Goal: Task Accomplishment & Management: Complete application form

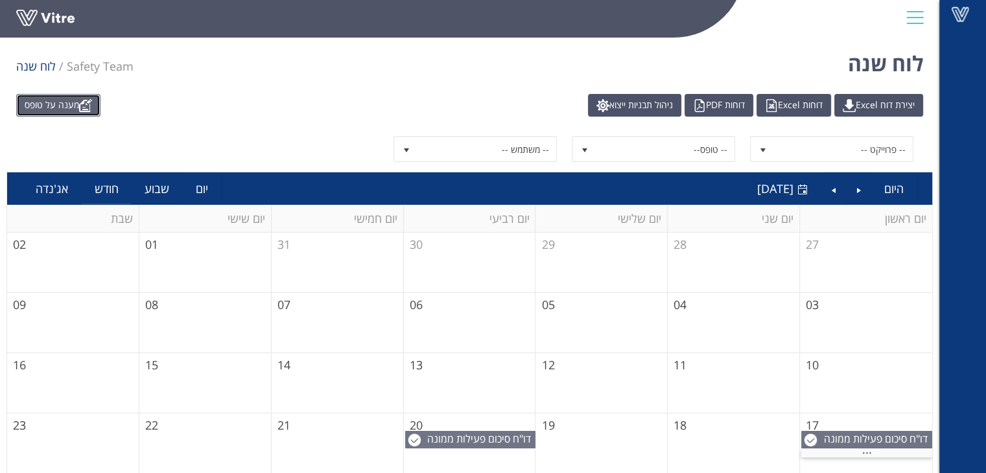
click at [59, 109] on link "מענה על טופס" at bounding box center [58, 105] width 84 height 23
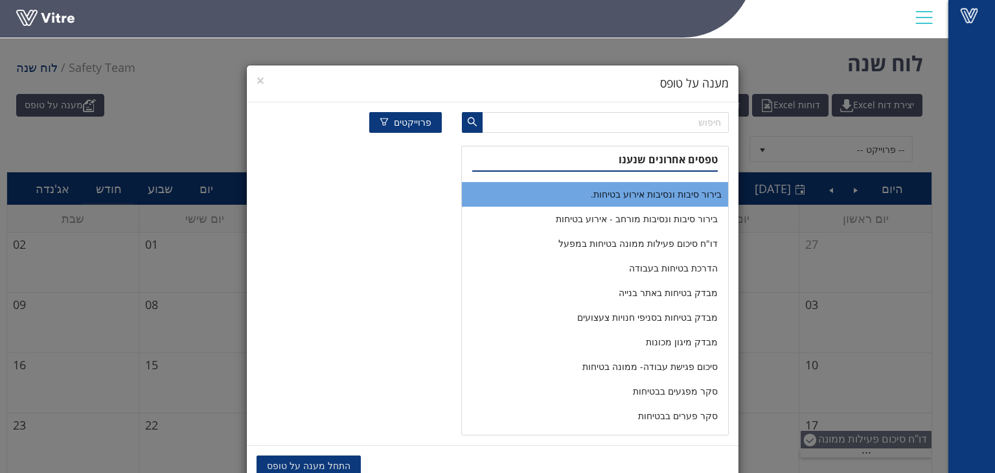
click at [654, 195] on li "בירור סיבות ונסיבות אירוע בטיחות." at bounding box center [595, 194] width 266 height 25
click at [329, 461] on span "התחל מענה על טופס" at bounding box center [309, 466] width 84 height 14
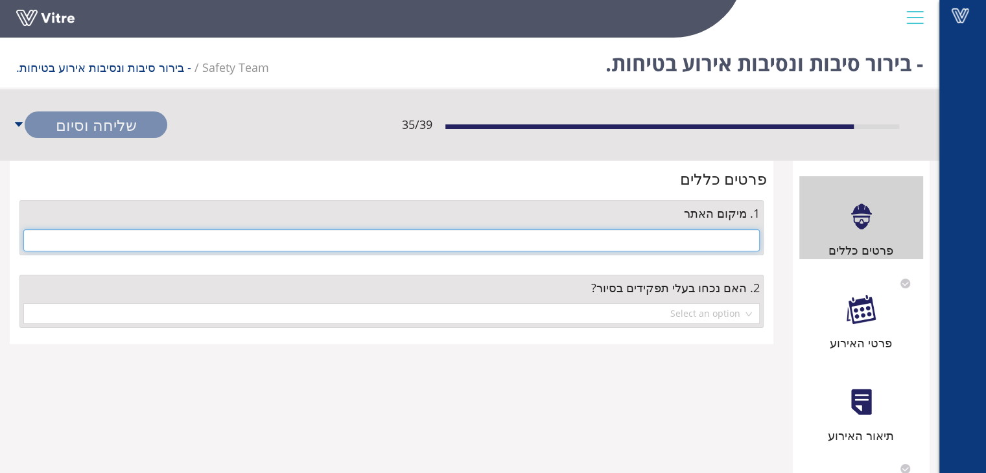
click at [747, 244] on input "text" at bounding box center [391, 240] width 736 height 22
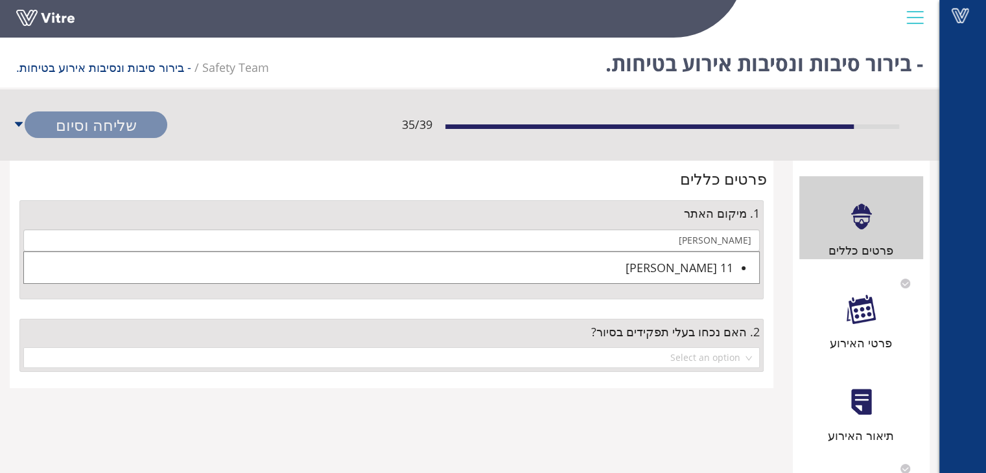
click at [684, 271] on div "11 שרמר" at bounding box center [378, 268] width 709 height 18
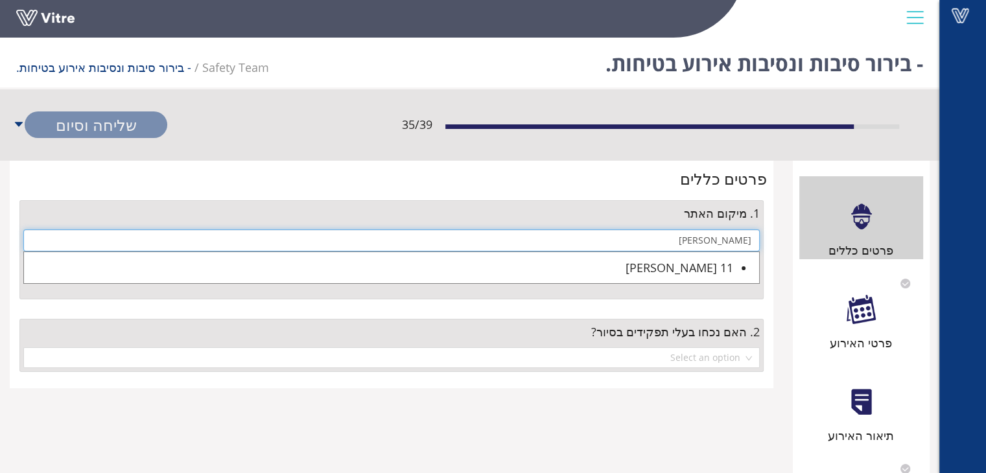
type input "11 שרמר"
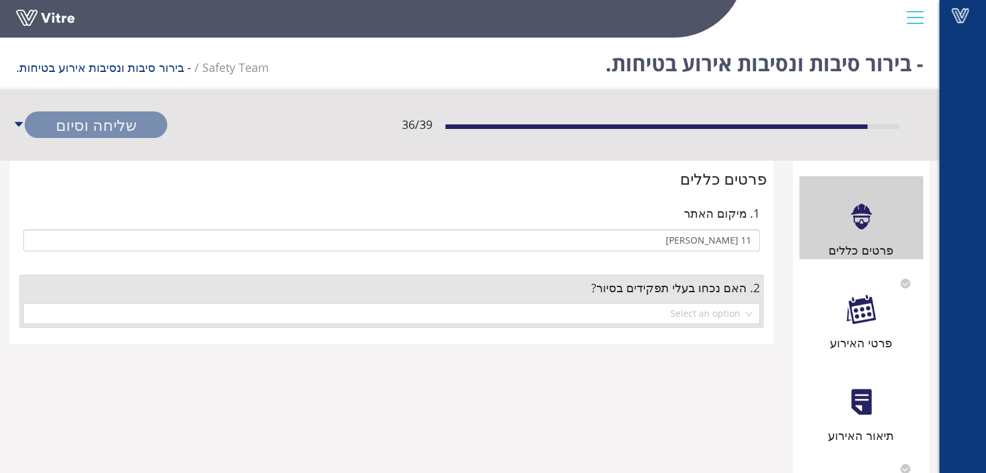
click at [863, 320] on div at bounding box center [860, 309] width 29 height 29
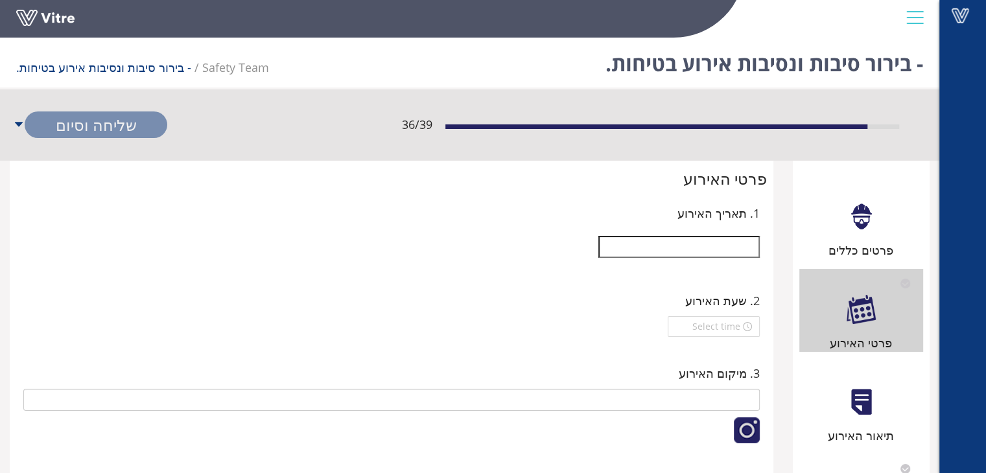
click at [721, 247] on input "text" at bounding box center [678, 247] width 161 height 22
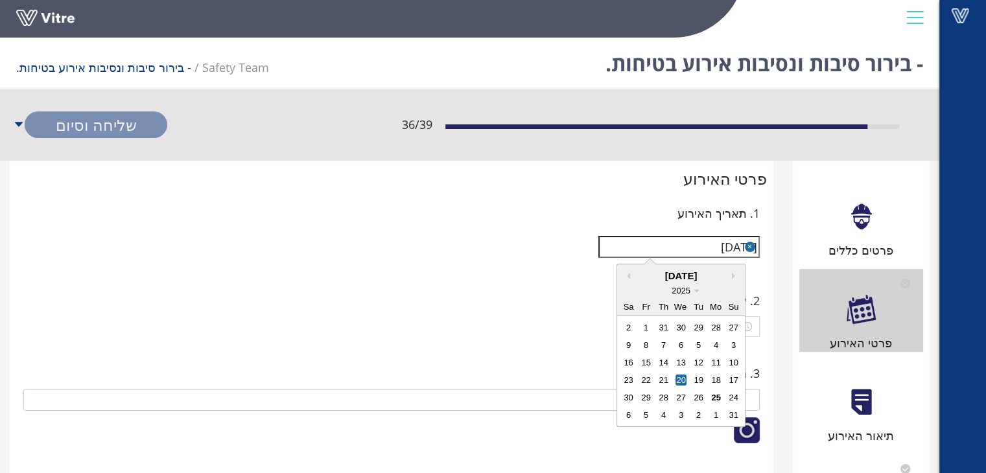
type input "20/08/2025"
click at [496, 322] on div at bounding box center [391, 326] width 736 height 21
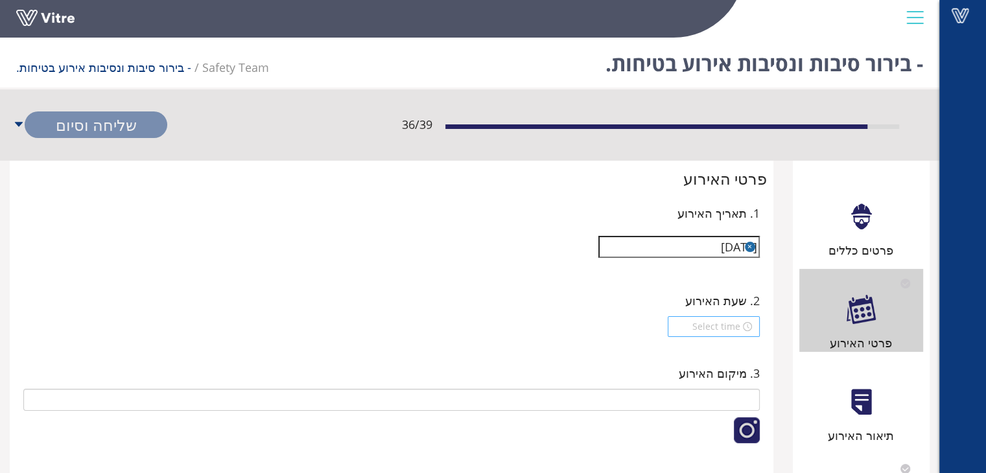
click at [747, 321] on div at bounding box center [713, 326] width 76 height 14
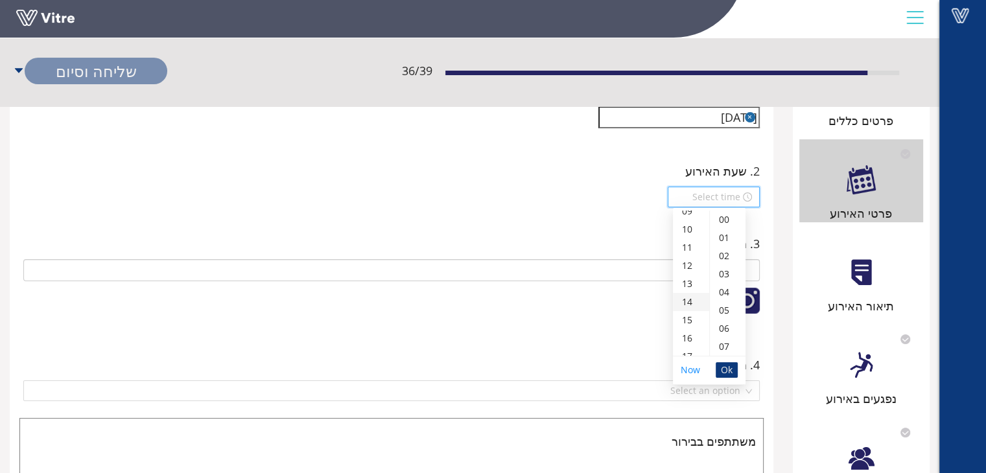
scroll to position [194, 0]
click at [685, 262] on div "13" at bounding box center [691, 261] width 36 height 18
click at [727, 309] on div "30" at bounding box center [728, 310] width 36 height 18
type input "13:30"
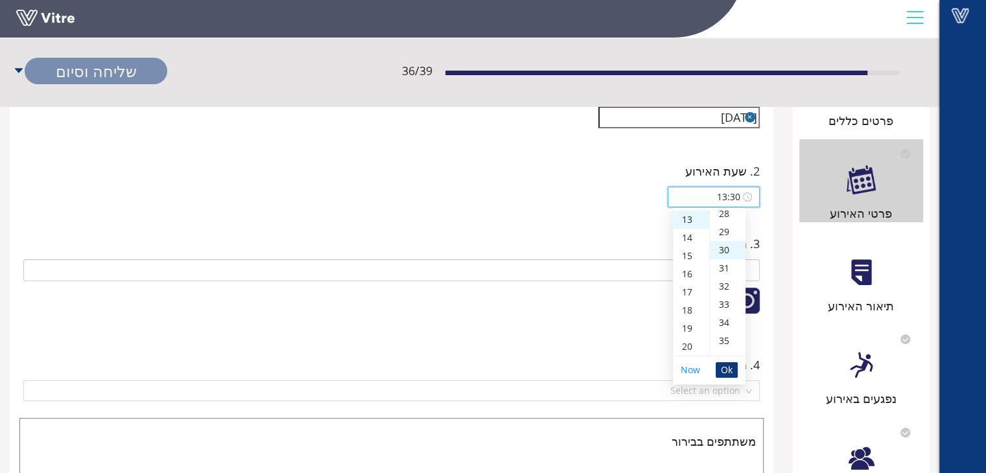
scroll to position [544, 0]
click at [728, 371] on span "Ok" at bounding box center [727, 370] width 12 height 14
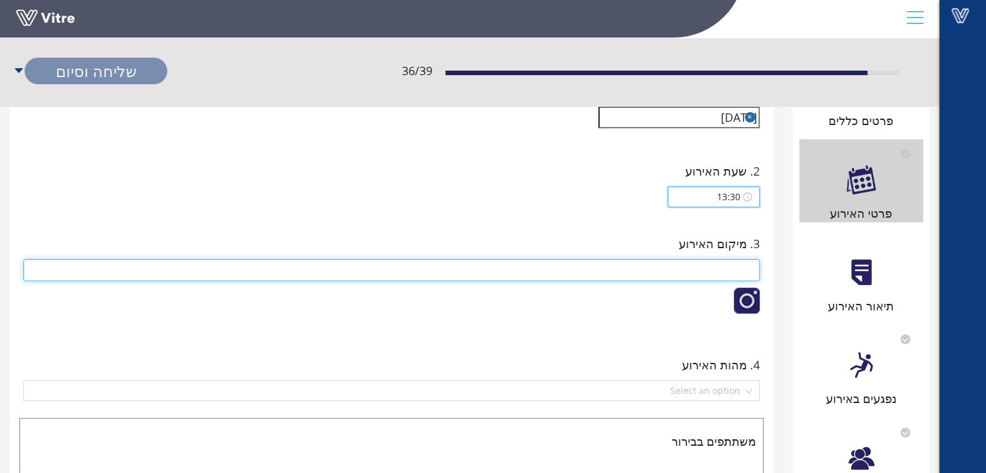
click at [702, 268] on input "text" at bounding box center [391, 270] width 736 height 22
type input "עמדת עבודה סודה קאוסטית"
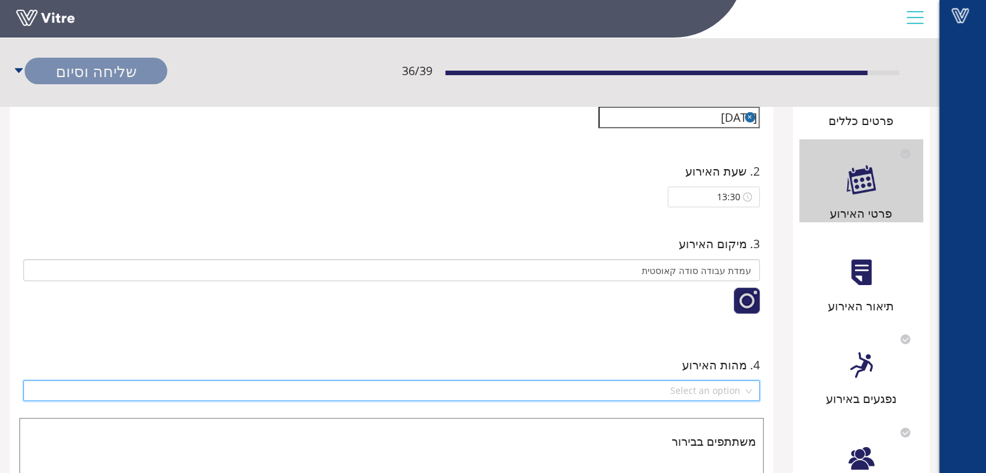
click at [728, 393] on input "search" at bounding box center [387, 390] width 712 height 19
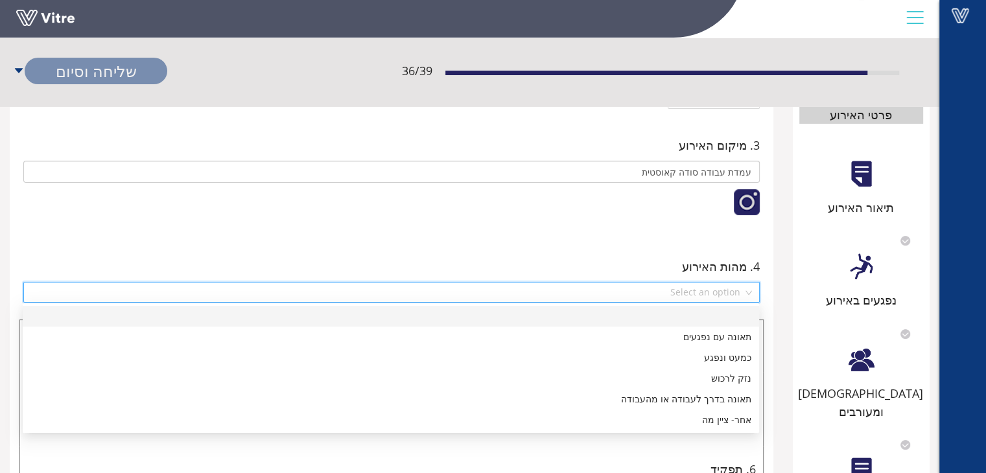
scroll to position [259, 0]
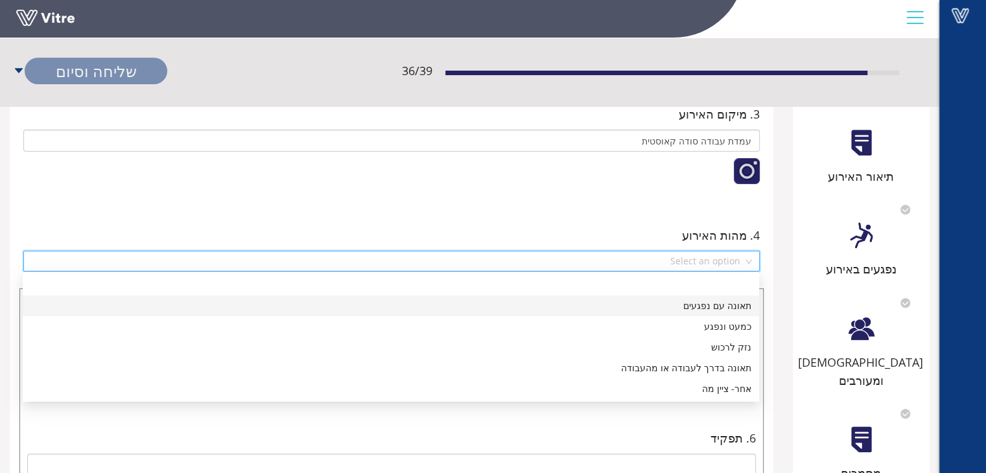
click at [714, 312] on div "תאונה עם נפגעים" at bounding box center [390, 306] width 721 height 14
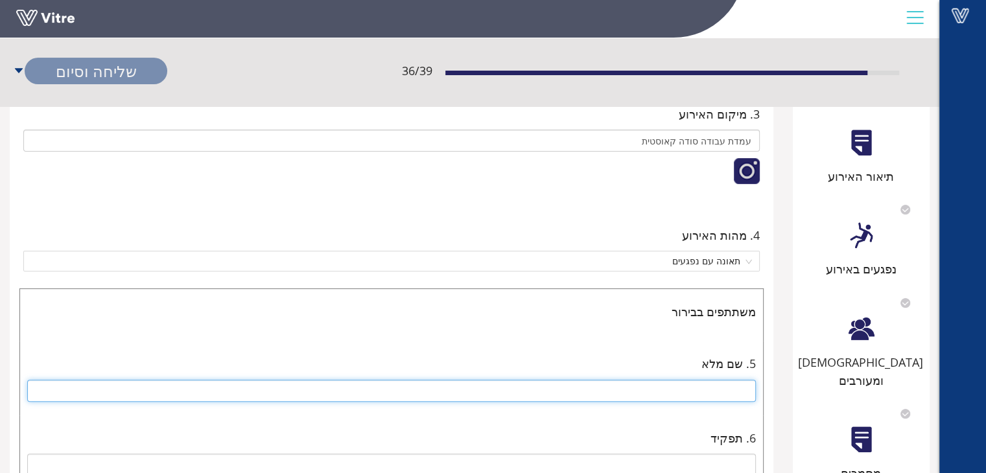
click at [684, 384] on input "text" at bounding box center [391, 391] width 728 height 22
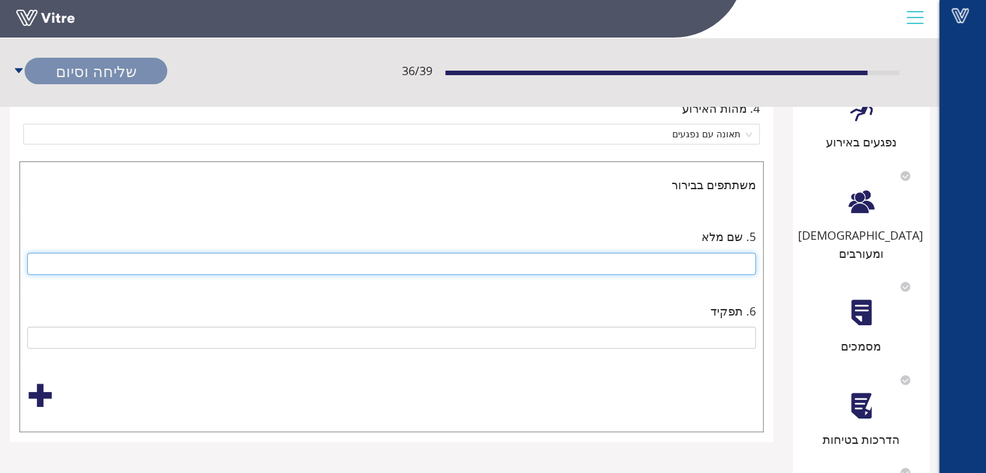
scroll to position [454, 0]
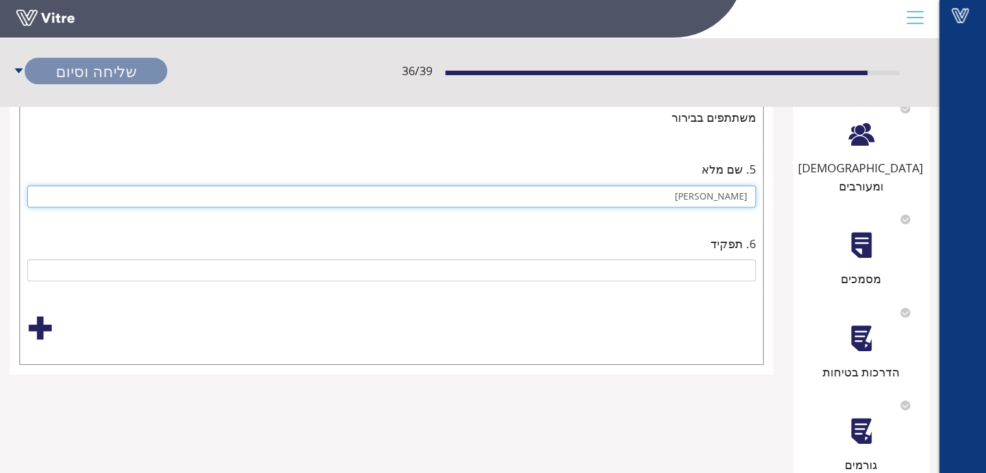
type input "איהב אבו שחדה"
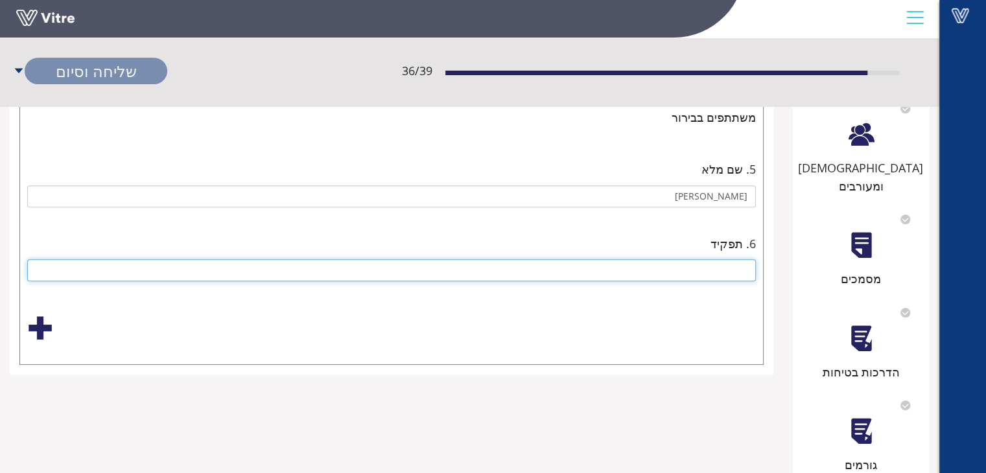
click at [730, 268] on input "text" at bounding box center [391, 270] width 728 height 22
type input "הנפגע"
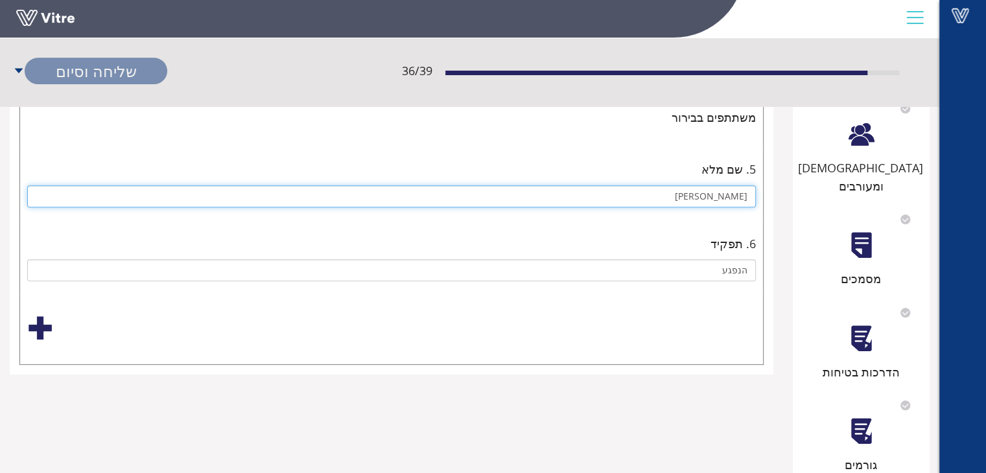
drag, startPoint x: 734, startPoint y: 195, endPoint x: 750, endPoint y: 284, distance: 90.8
click at [734, 201] on input "איהב אבו שחדה" at bounding box center [391, 196] width 728 height 22
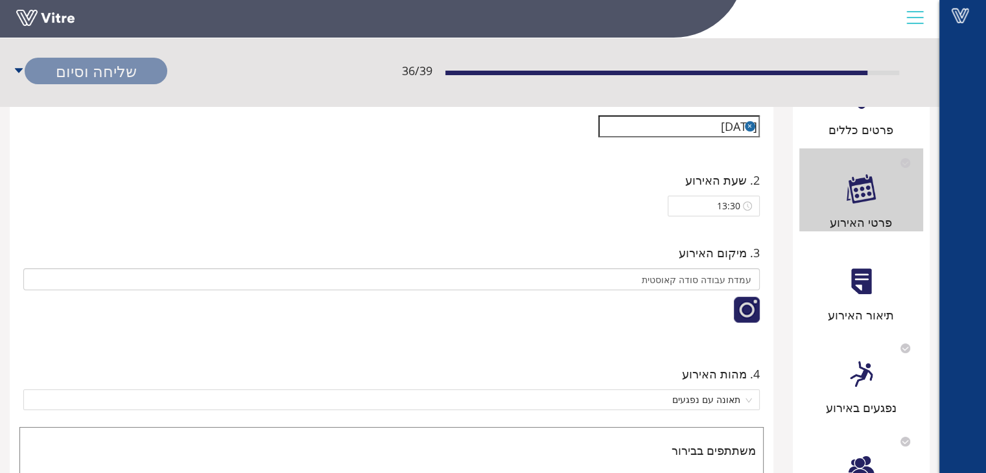
scroll to position [130, 0]
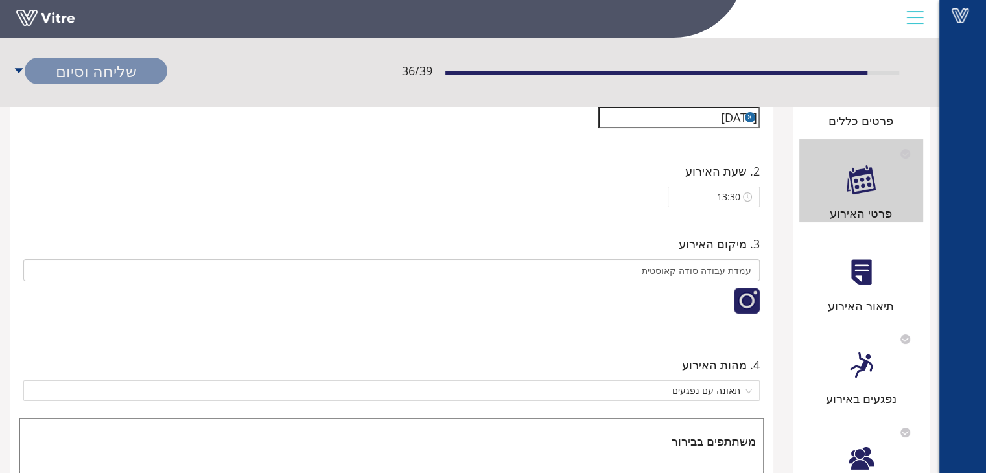
type input "איהאב אבו שחדה"
click at [850, 291] on div "תיאור האירוע" at bounding box center [861, 273] width 124 height 83
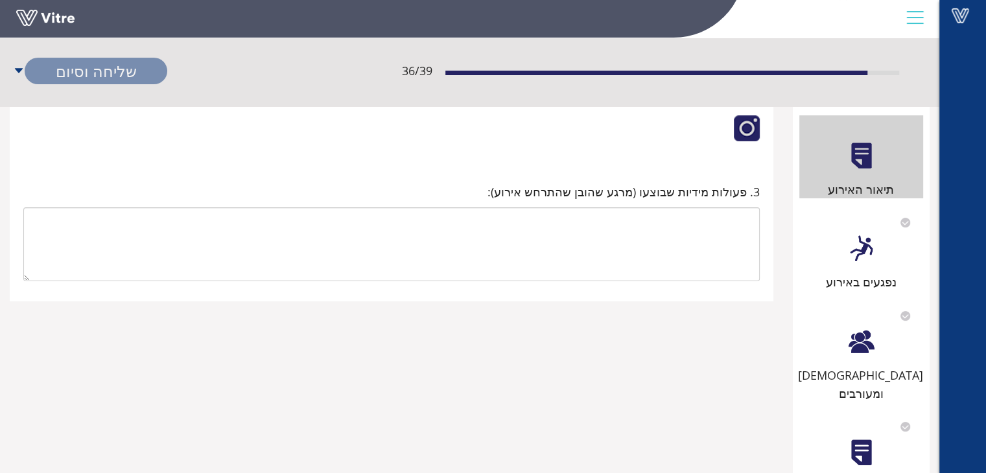
scroll to position [259, 0]
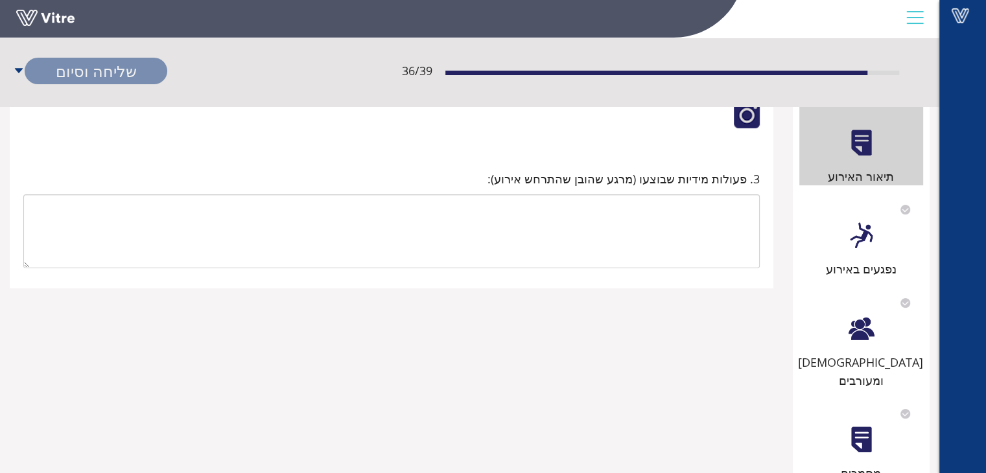
click at [871, 247] on div at bounding box center [860, 235] width 29 height 29
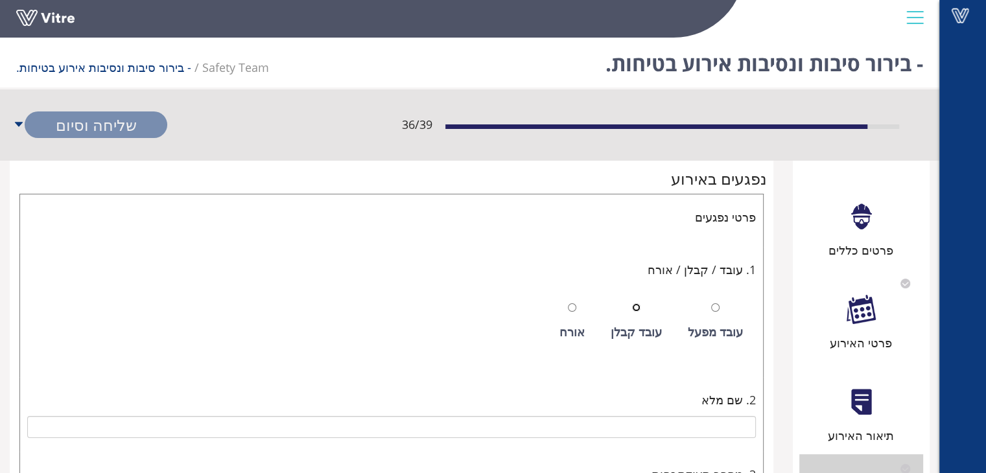
click at [640, 309] on input "radio" at bounding box center [636, 307] width 8 height 8
radio input "true"
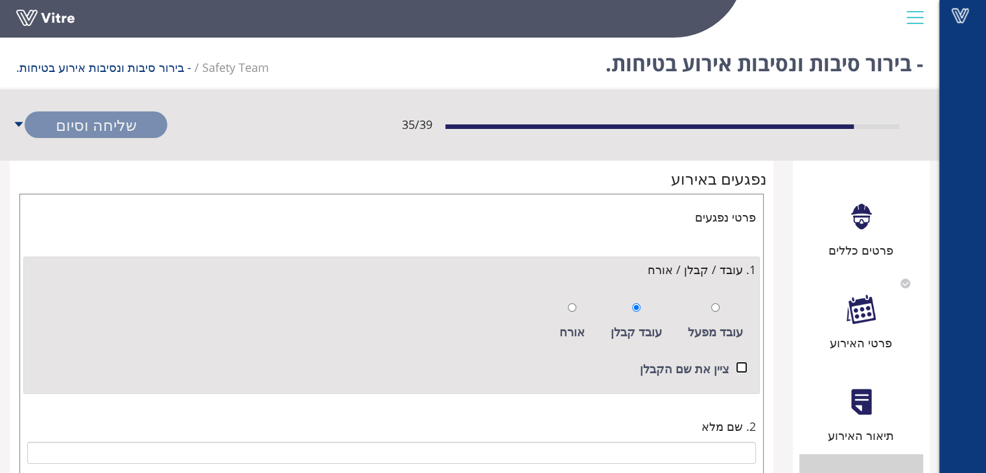
click at [741, 365] on input "checkbox" at bounding box center [741, 368] width 12 height 12
checkbox input "true"
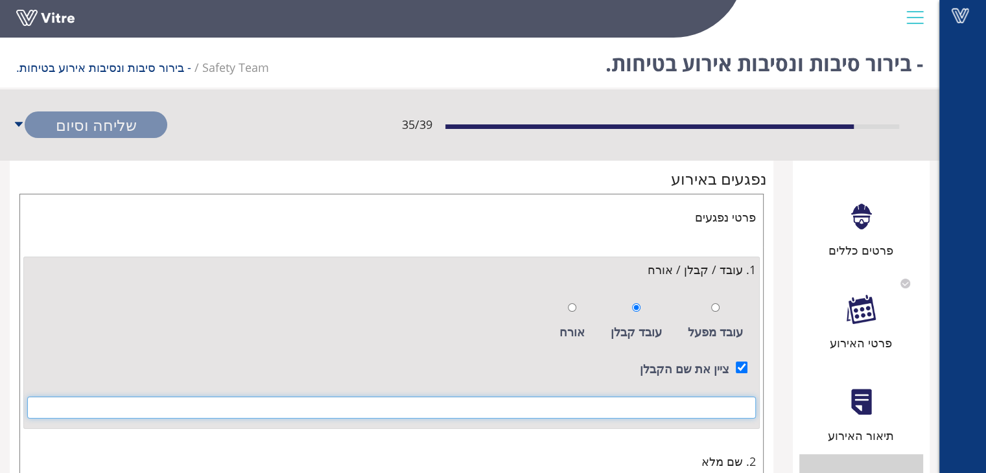
click at [734, 406] on input at bounding box center [391, 408] width 728 height 22
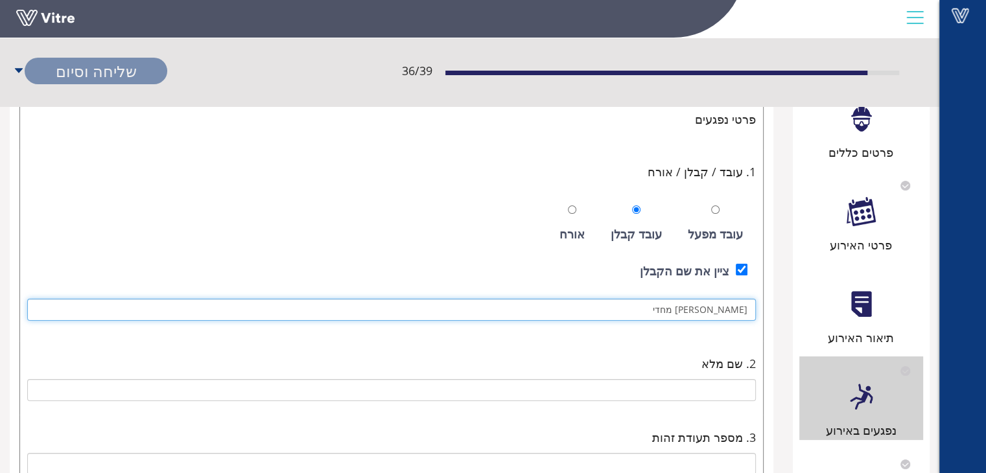
scroll to position [194, 0]
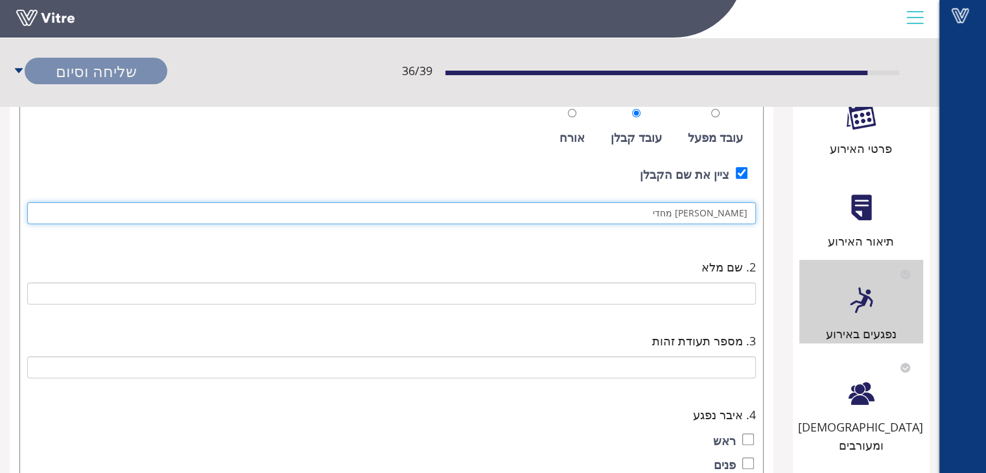
type input "מוחמד אל מחדי"
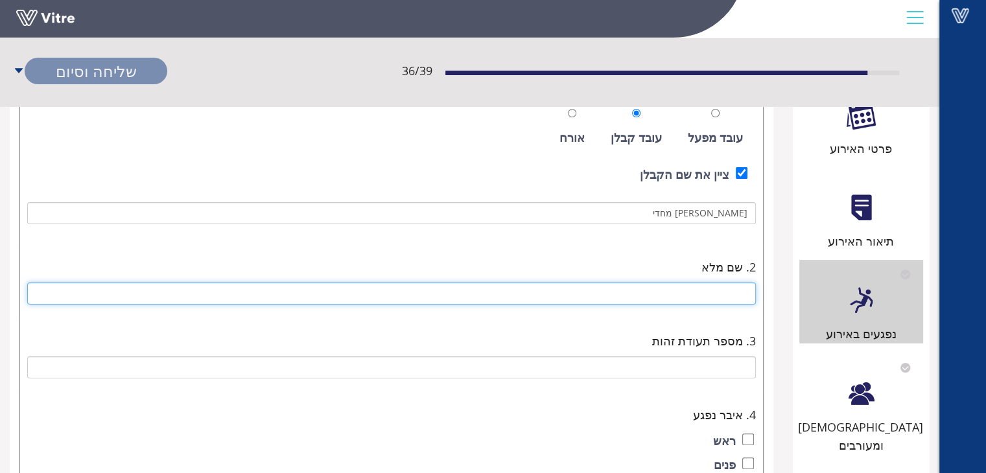
click at [735, 291] on input "text" at bounding box center [391, 294] width 728 height 22
type input "ה"
type input "איהאב שחאדה"
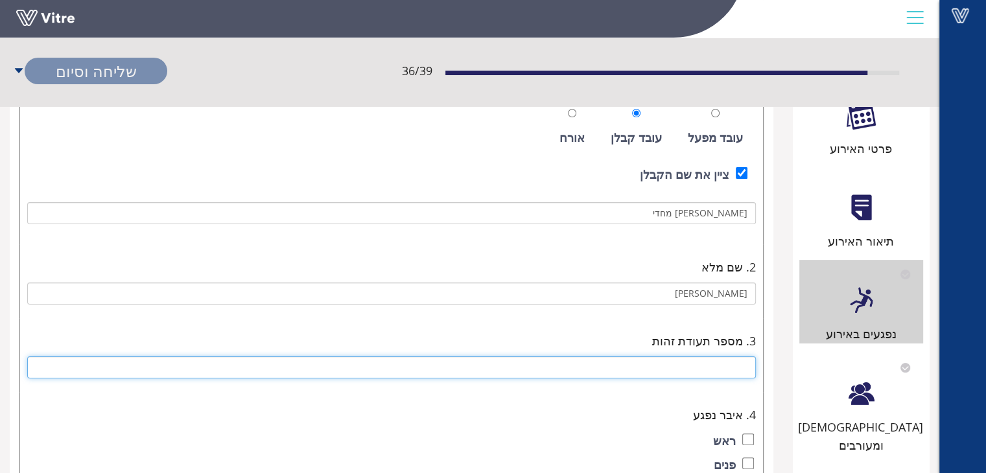
click at [710, 362] on input "text" at bounding box center [391, 367] width 728 height 22
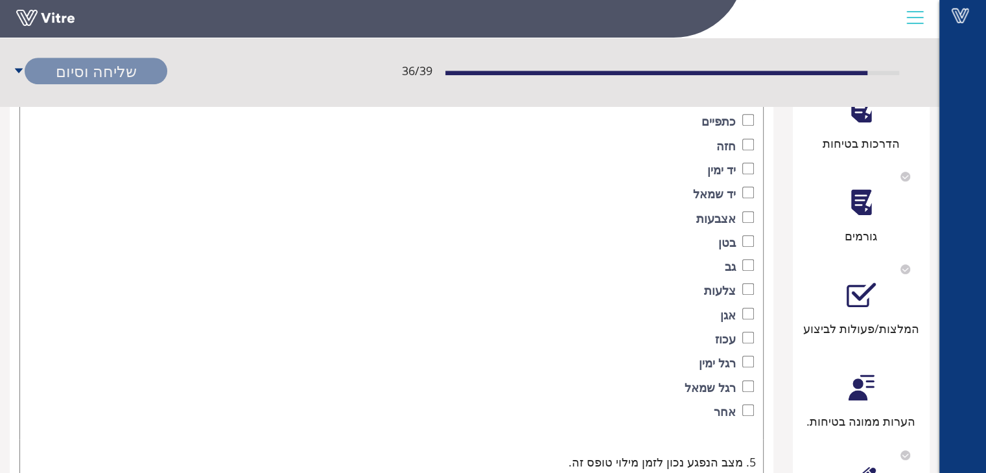
scroll to position [713, 0]
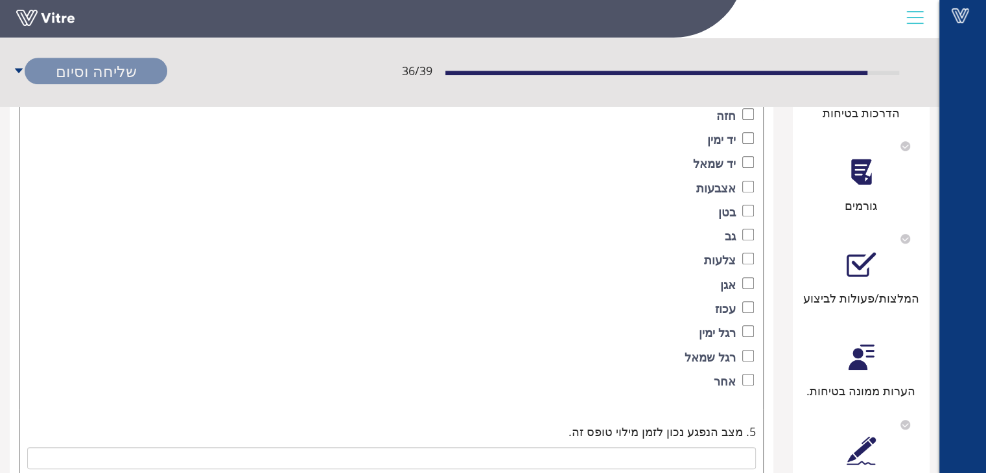
type input "315345678"
click at [744, 355] on input "checkbox" at bounding box center [748, 356] width 12 height 12
checkbox input "true"
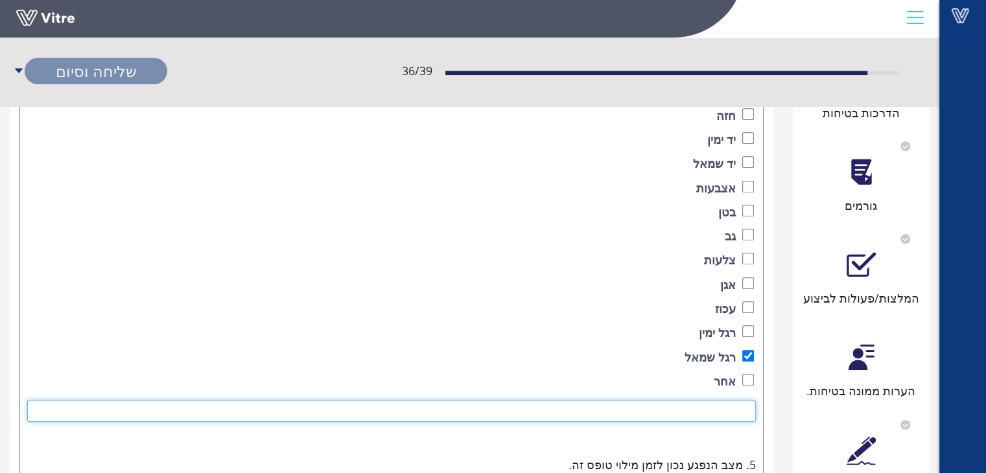
click at [694, 406] on input at bounding box center [391, 411] width 728 height 22
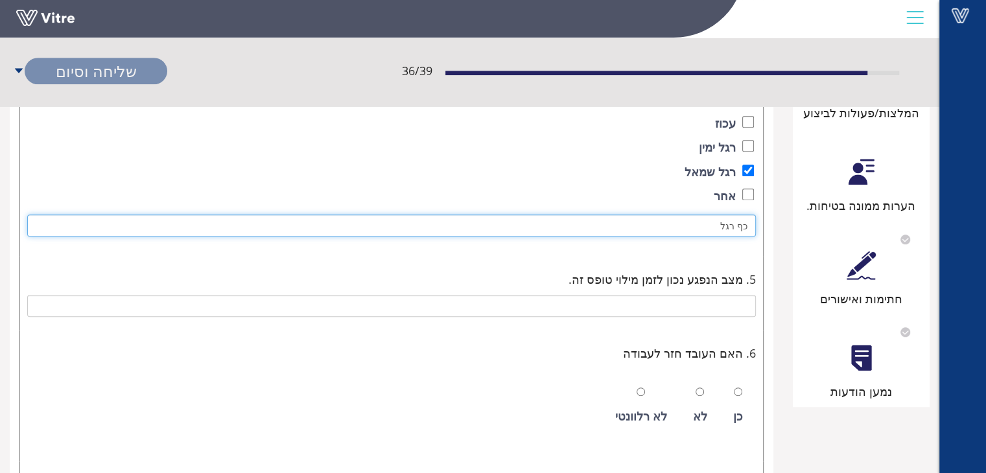
scroll to position [907, 0]
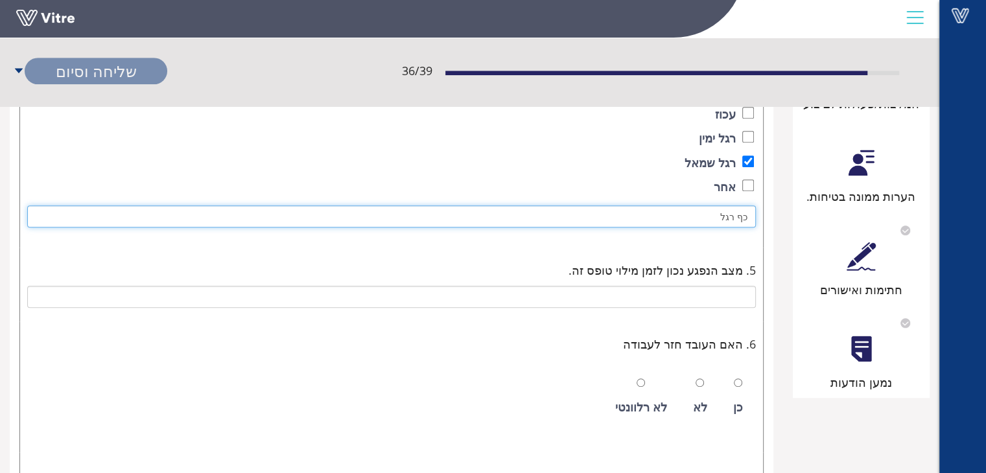
type input "כף רגל"
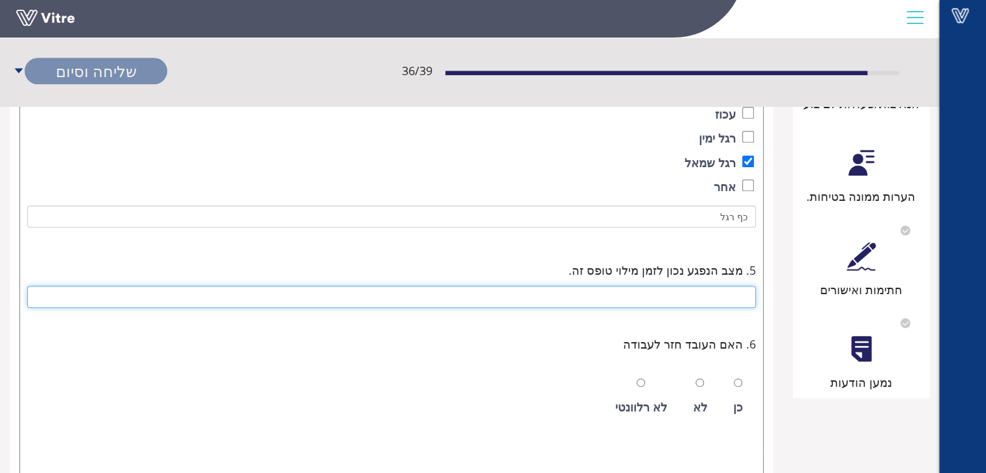
click at [684, 294] on input "text" at bounding box center [391, 297] width 728 height 22
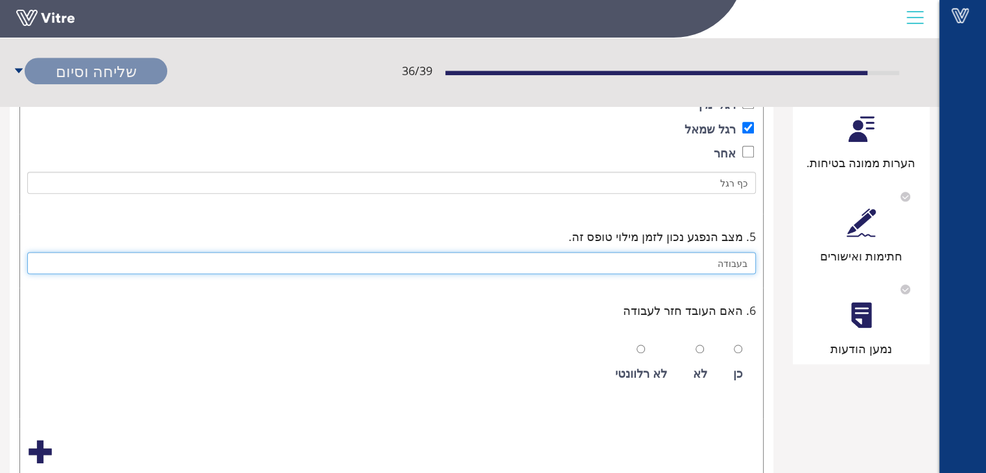
scroll to position [972, 0]
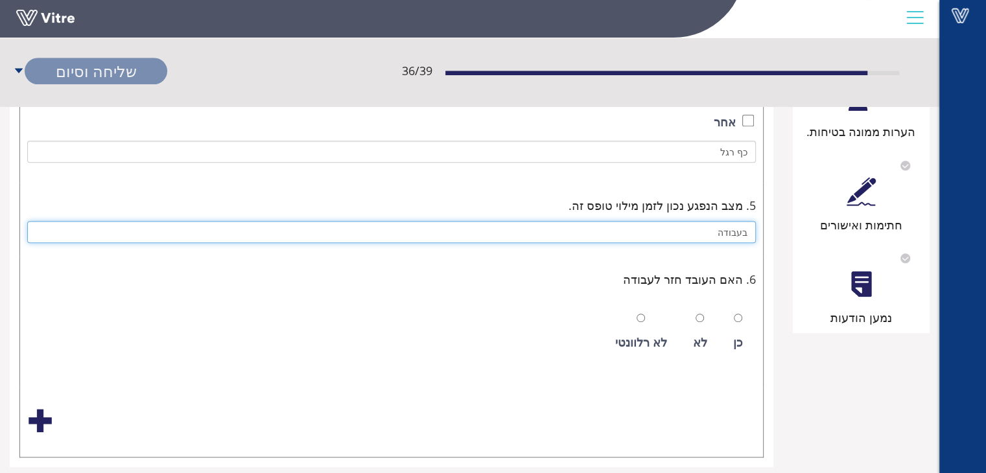
type input "בעבודה"
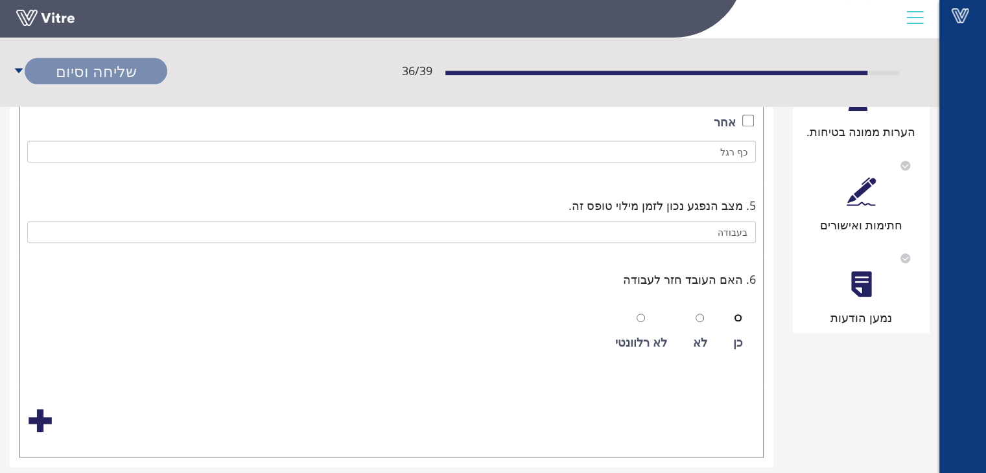
click at [741, 319] on input "radio" at bounding box center [738, 318] width 8 height 8
radio input "true"
click at [698, 322] on input "radio" at bounding box center [699, 318] width 8 height 8
radio input "true"
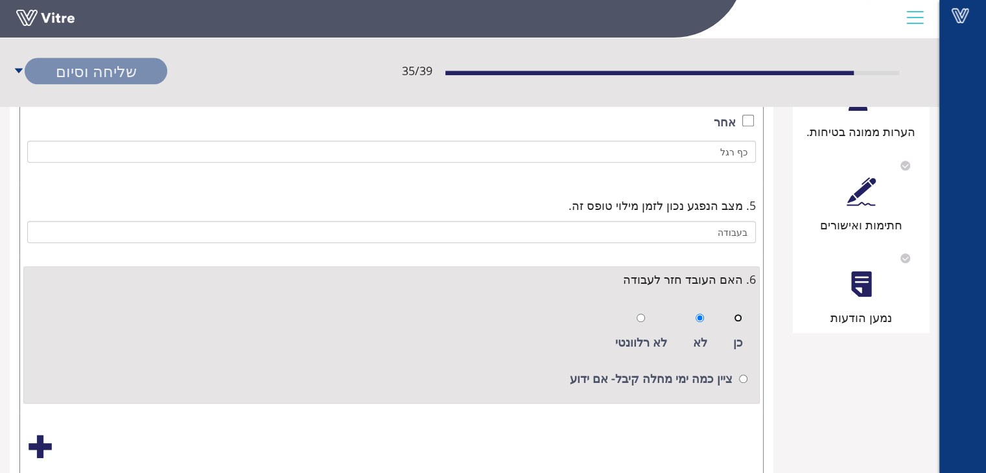
click at [737, 319] on input "radio" at bounding box center [738, 318] width 8 height 8
radio input "true"
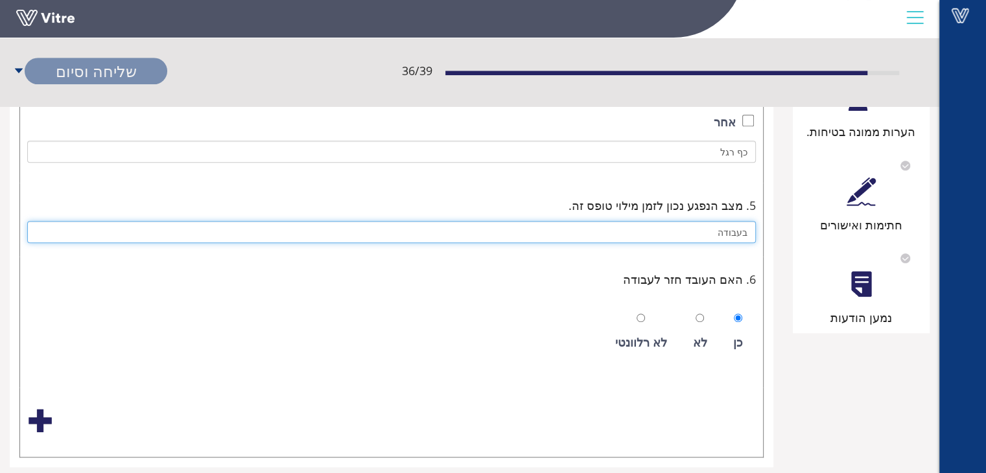
drag, startPoint x: 699, startPoint y: 239, endPoint x: 721, endPoint y: 249, distance: 24.7
click at [717, 233] on input "בעבודה" at bounding box center [391, 232] width 728 height 22
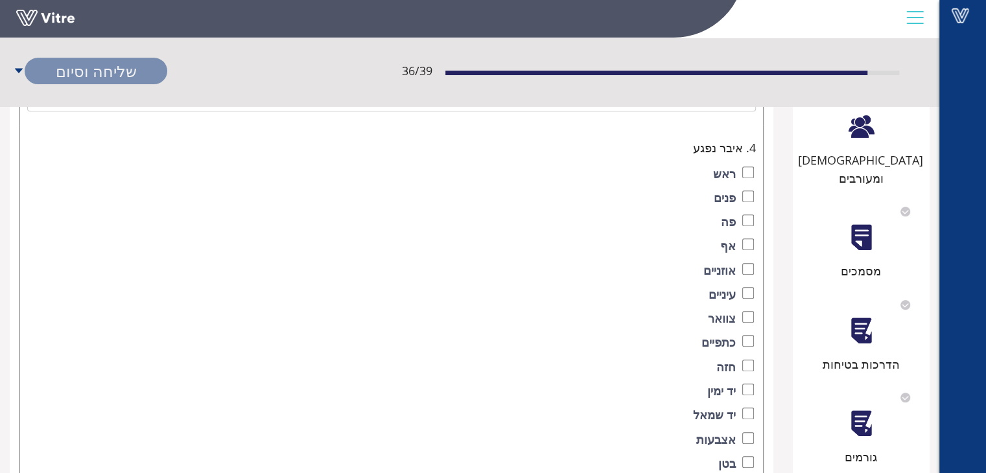
scroll to position [389, 0]
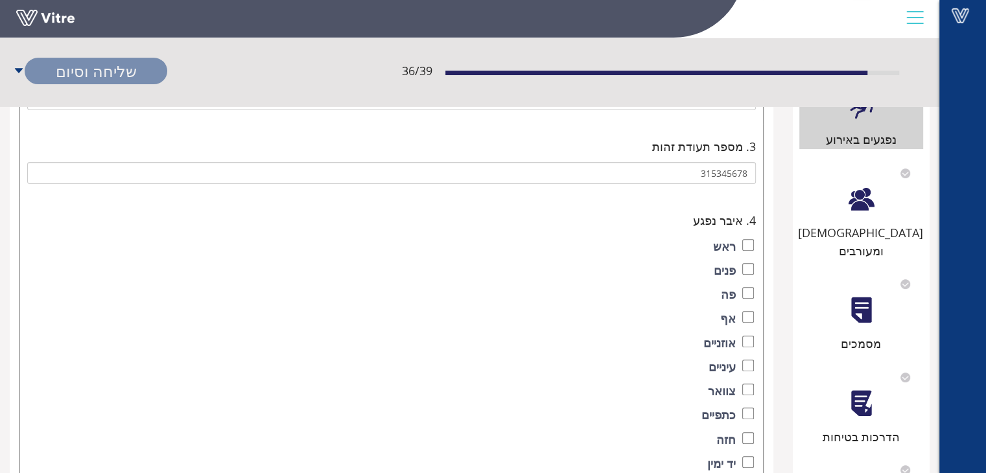
type input "בעבודה אך קיבל 3 ימי מחלה"
click at [868, 224] on div "עדים ומעורבים" at bounding box center [861, 242] width 124 height 37
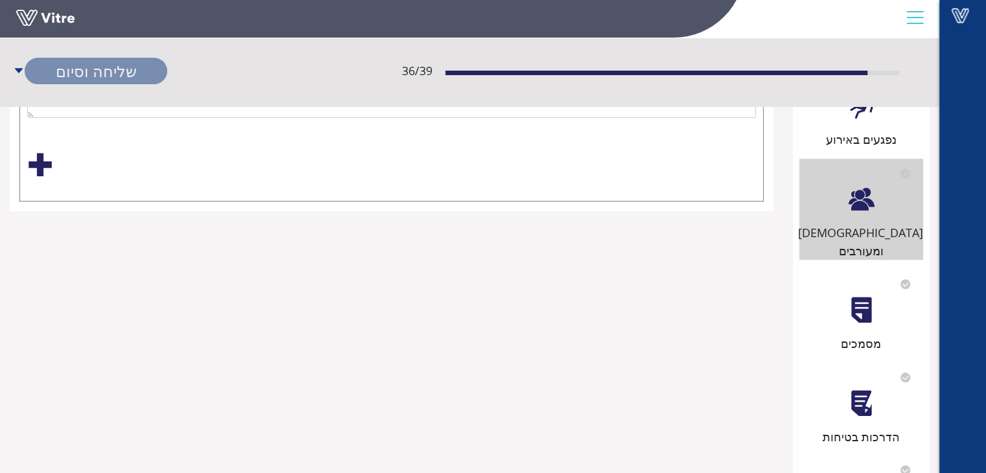
click at [881, 300] on div "מסמכים" at bounding box center [861, 311] width 124 height 83
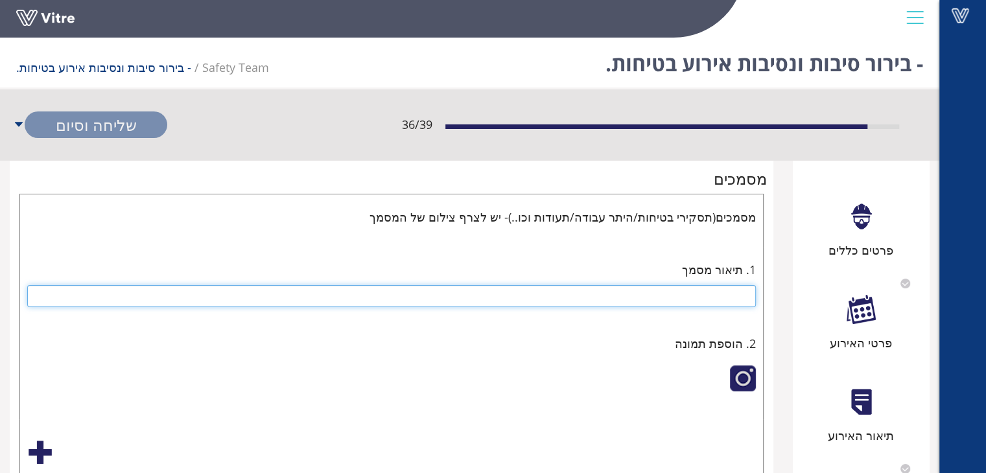
click at [724, 292] on input "text" at bounding box center [391, 296] width 728 height 22
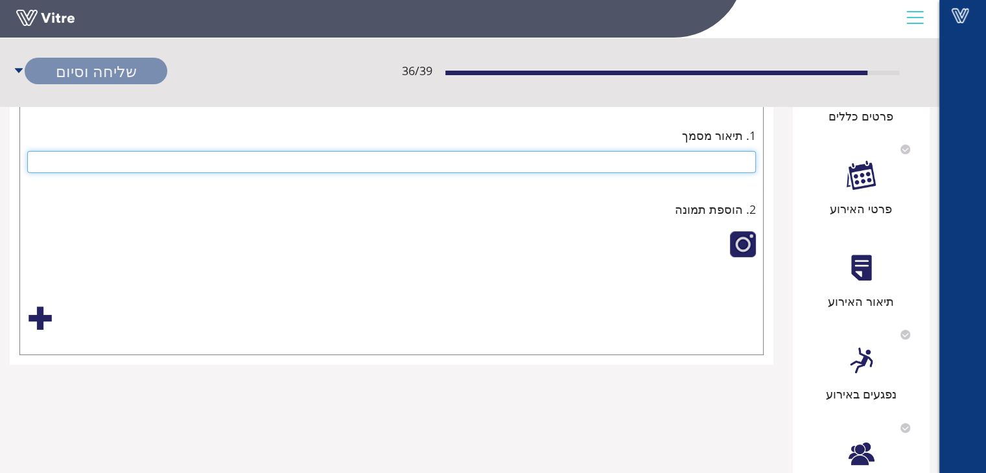
scroll to position [65, 0]
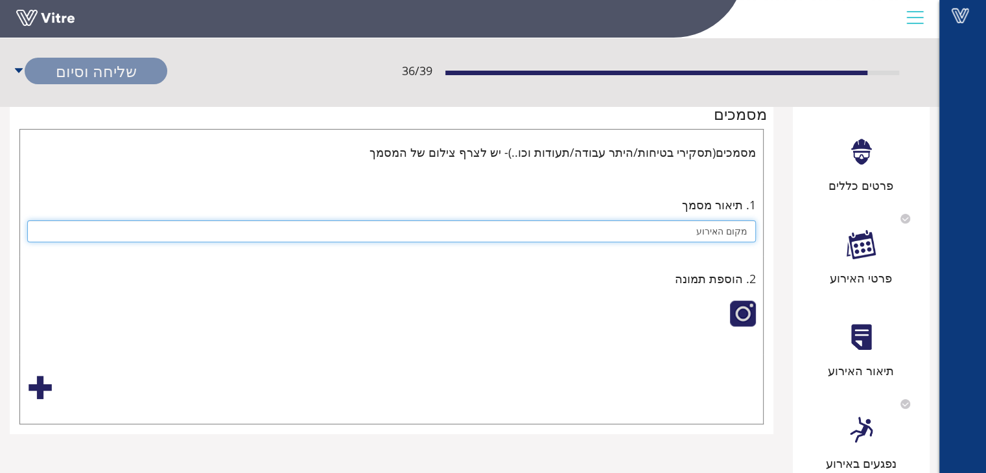
type input "מקום האירוע"
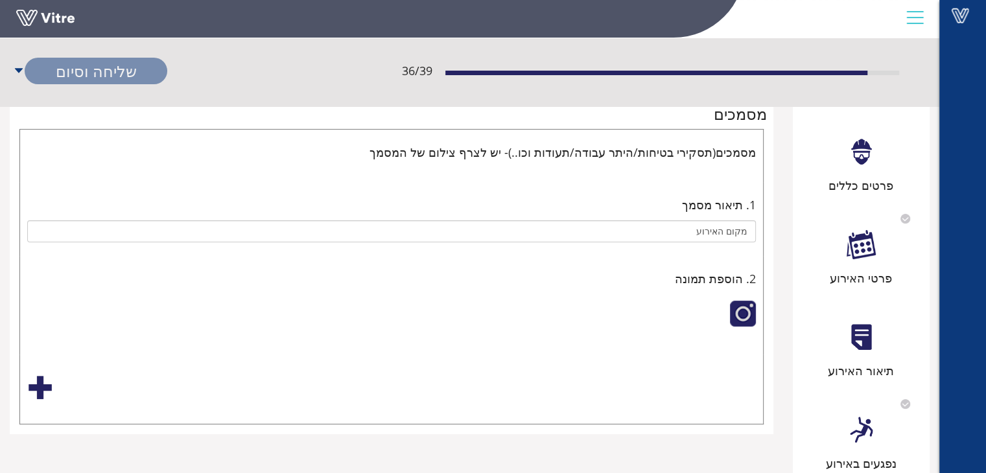
click at [748, 315] on div at bounding box center [743, 314] width 26 height 26
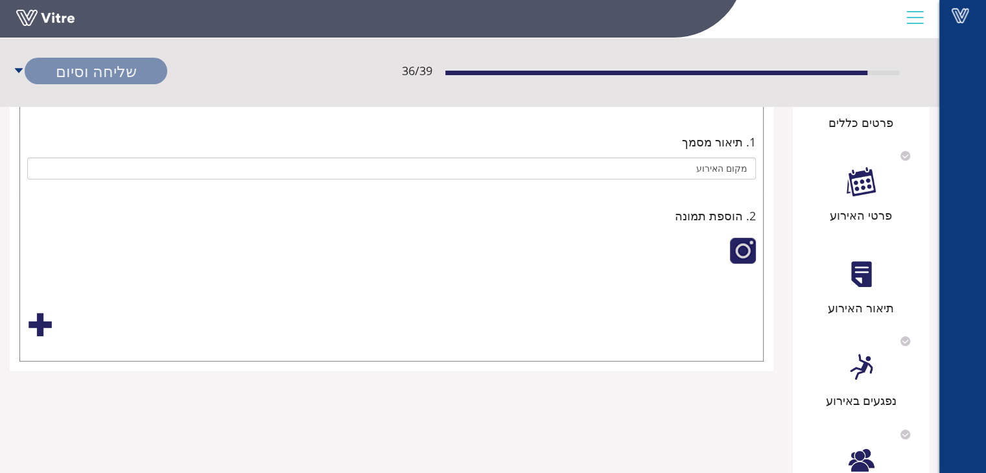
scroll to position [0, 0]
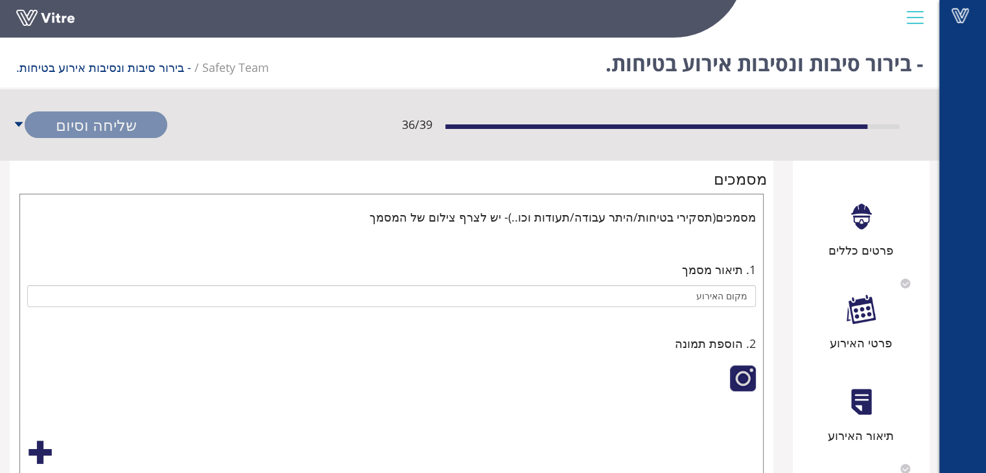
click at [740, 377] on div at bounding box center [743, 378] width 26 height 26
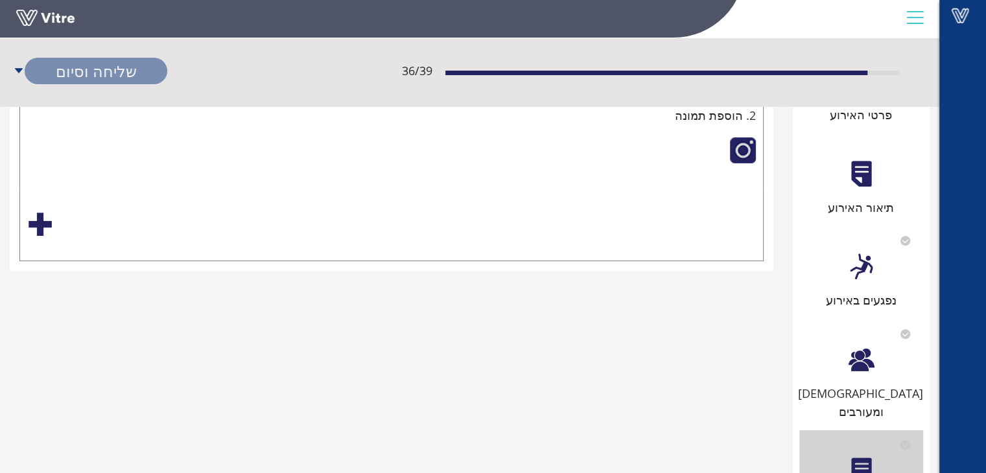
scroll to position [259, 0]
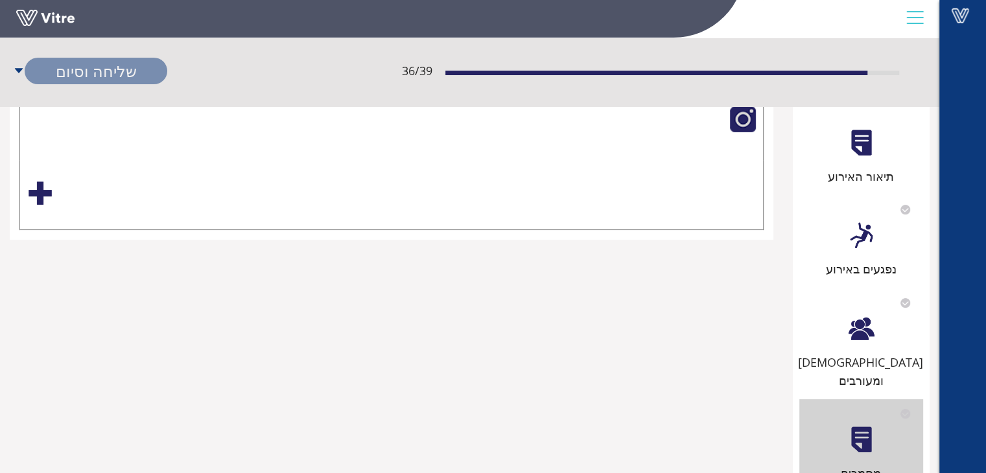
click at [869, 336] on div at bounding box center [860, 328] width 29 height 29
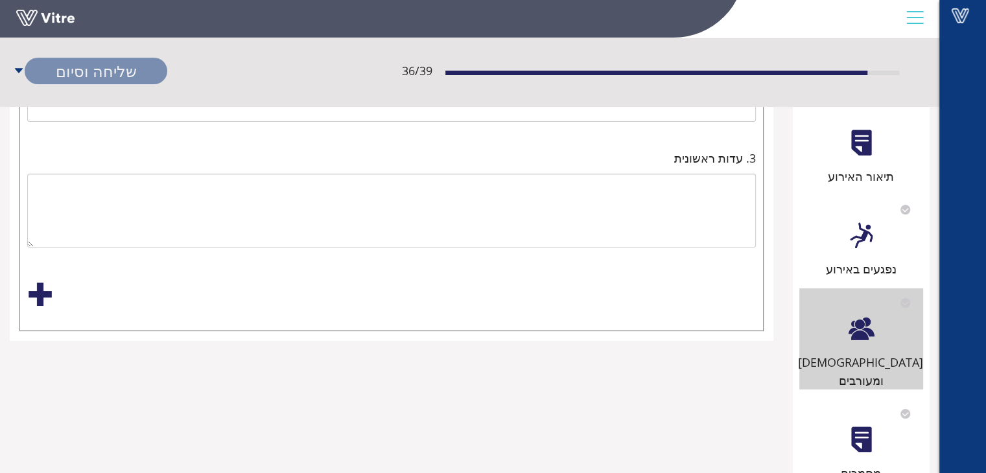
click at [839, 435] on div "מסמכים" at bounding box center [861, 440] width 124 height 83
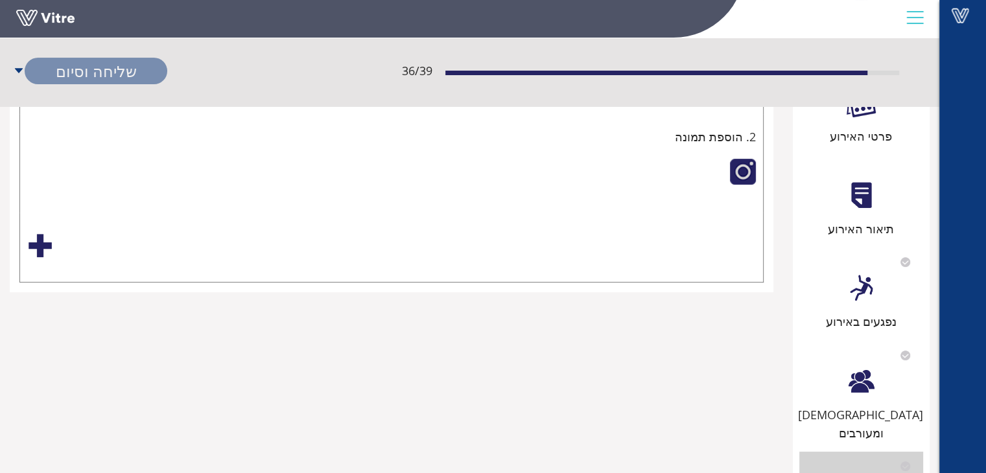
scroll to position [130, 0]
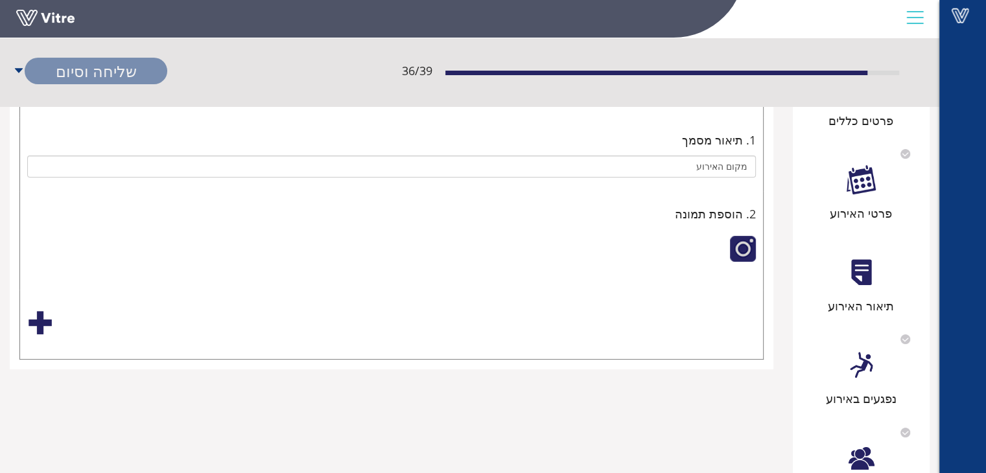
click at [743, 248] on div at bounding box center [743, 249] width 26 height 26
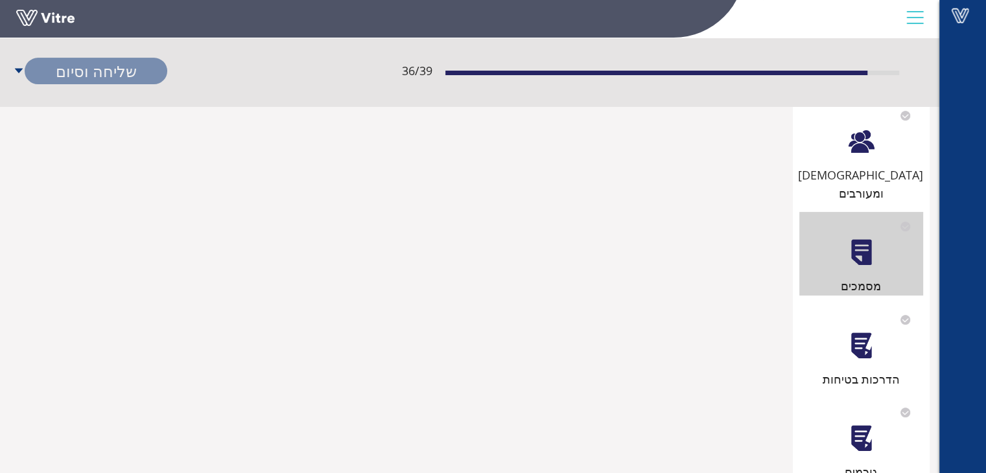
scroll to position [518, 0]
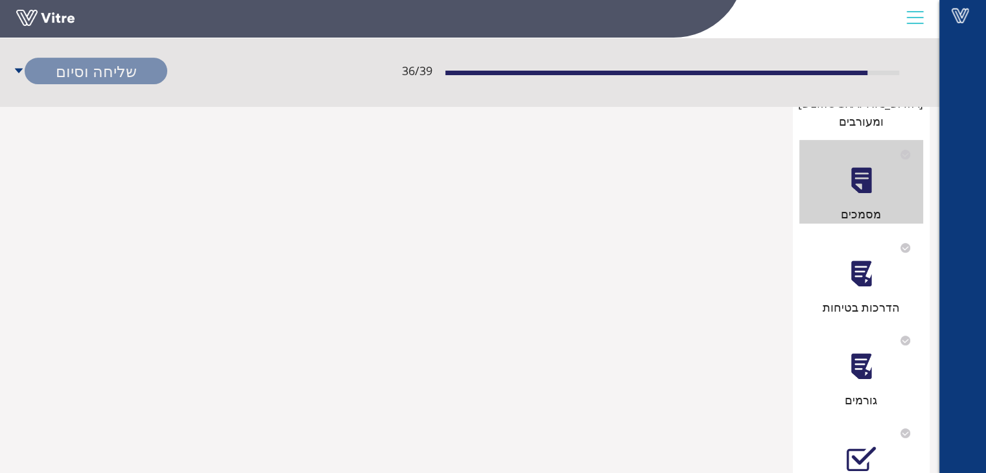
click at [842, 298] on div "הדרכות בטיחות" at bounding box center [861, 307] width 124 height 18
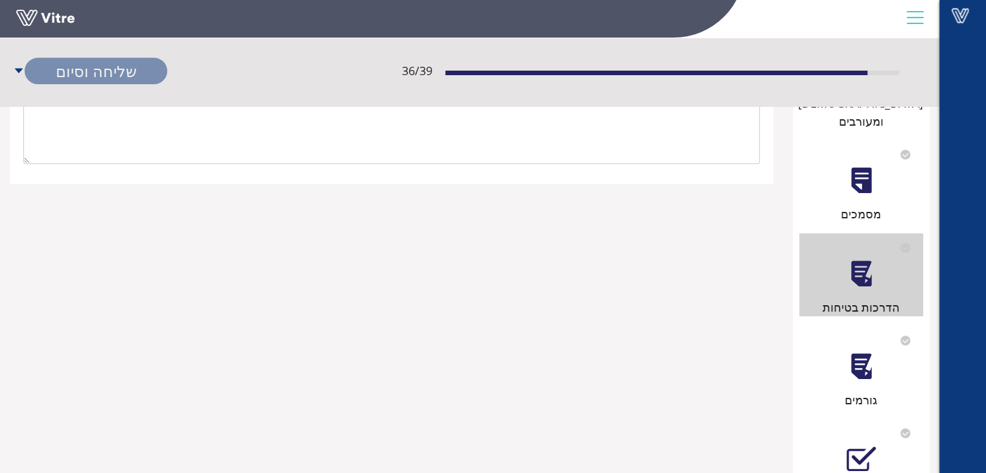
scroll to position [0, 0]
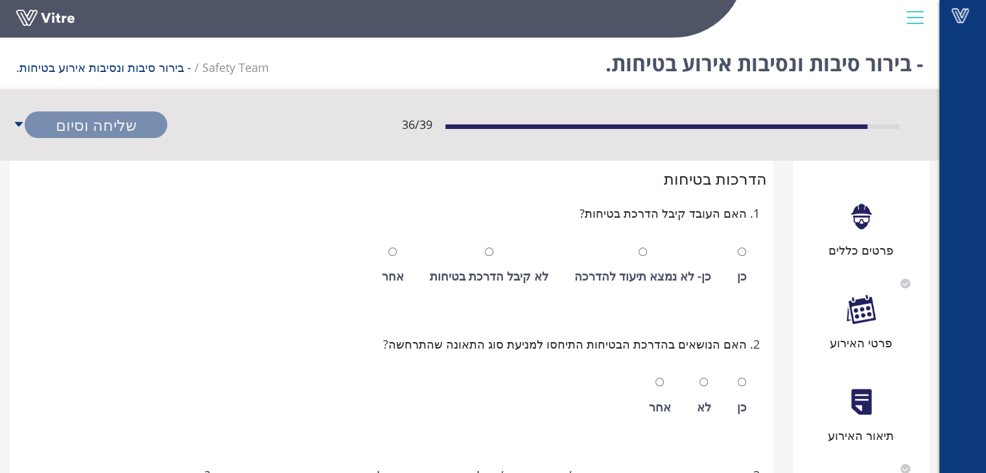
drag, startPoint x: 666, startPoint y: 314, endPoint x: 238, endPoint y: 214, distance: 438.7
click at [238, 214] on div "1. האם העובד קיבל הדרכת בטיחות?" at bounding box center [391, 213] width 736 height 18
click at [742, 251] on input "radio" at bounding box center [741, 252] width 8 height 8
radio input "true"
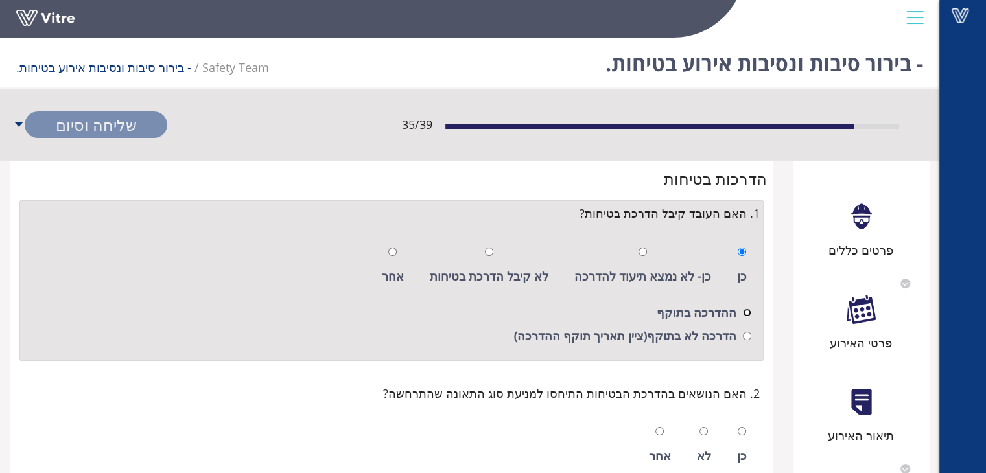
click at [745, 315] on input "radio" at bounding box center [747, 312] width 8 height 8
radio input "true"
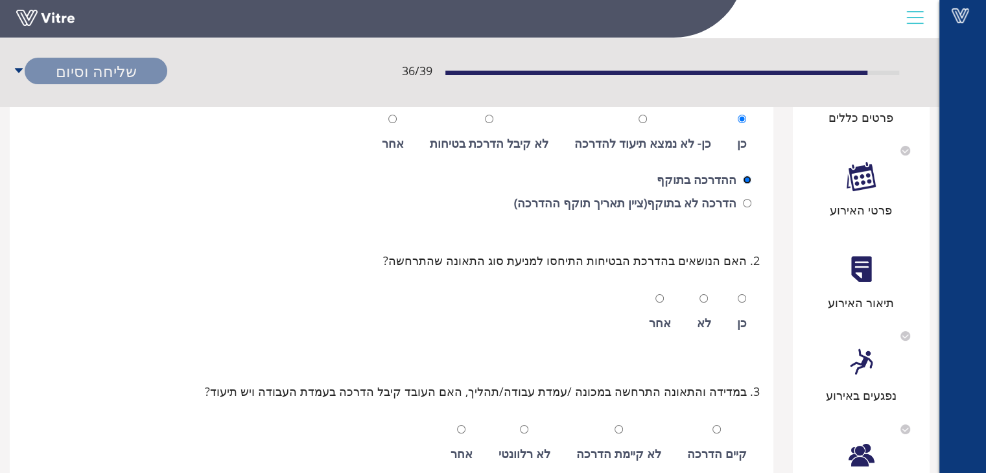
scroll to position [194, 0]
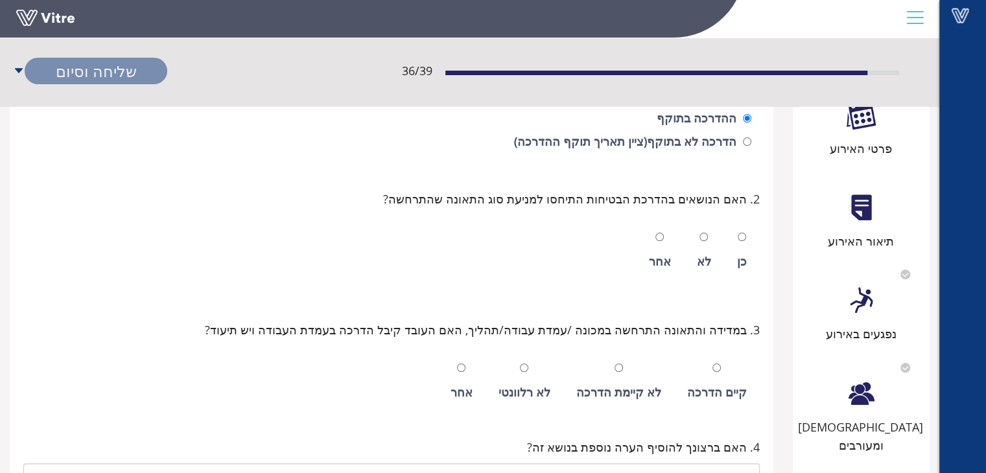
click at [736, 233] on div "כן" at bounding box center [741, 251] width 23 height 60
radio input "true"
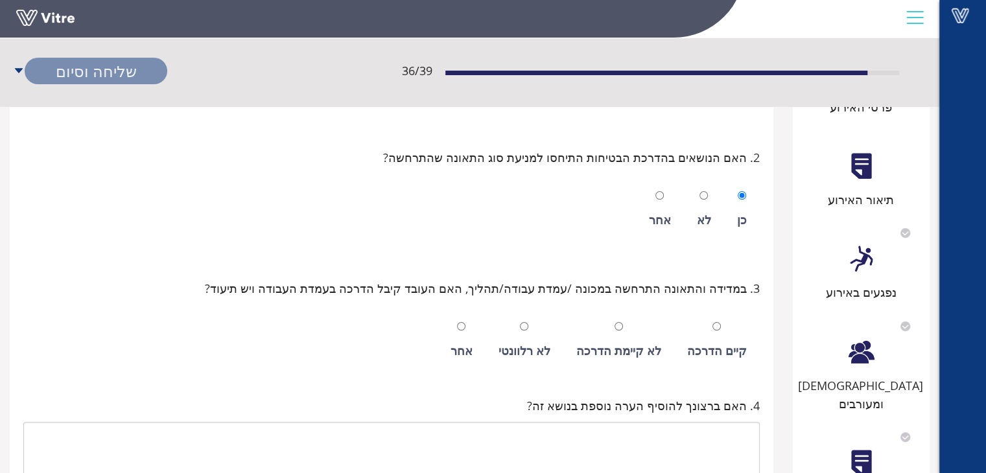
scroll to position [259, 0]
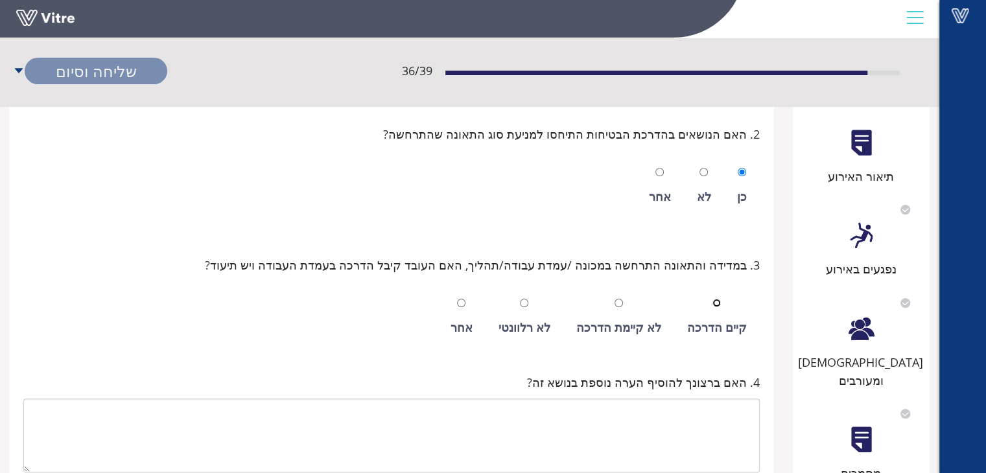
click at [716, 303] on input "radio" at bounding box center [716, 303] width 8 height 8
radio input "true"
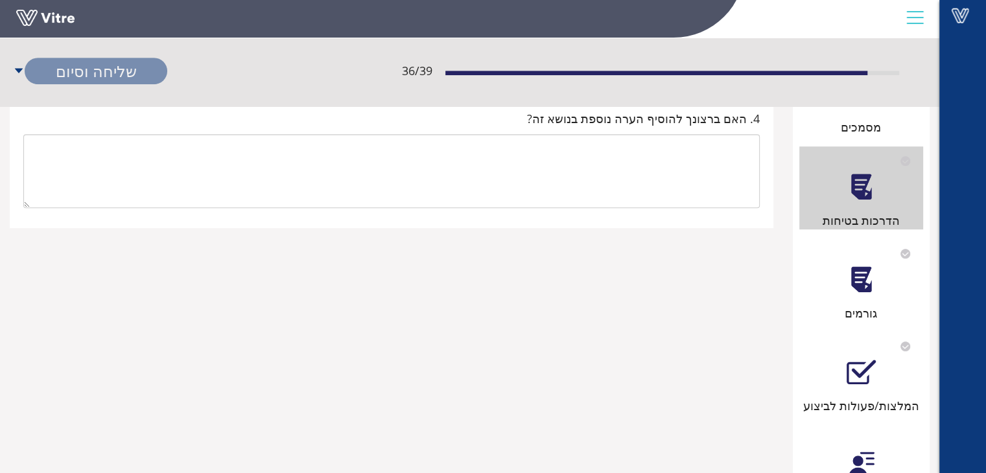
scroll to position [518, 0]
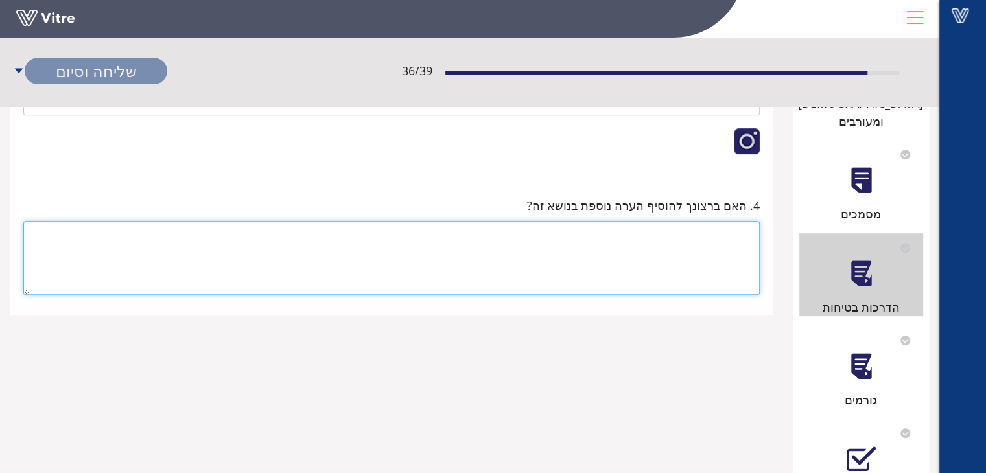
click at [749, 235] on textarea at bounding box center [391, 258] width 736 height 74
type textarea "עובד חדש מכוח אדם"
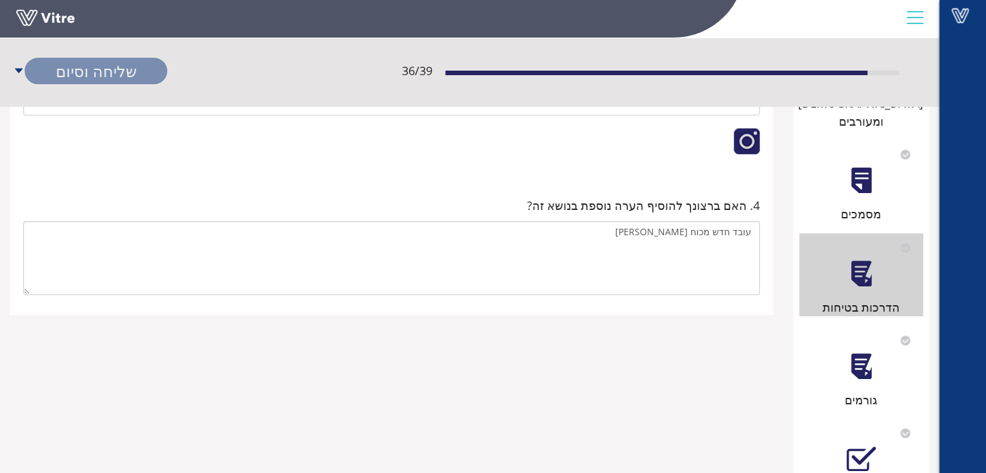
click at [846, 356] on div at bounding box center [860, 366] width 29 height 29
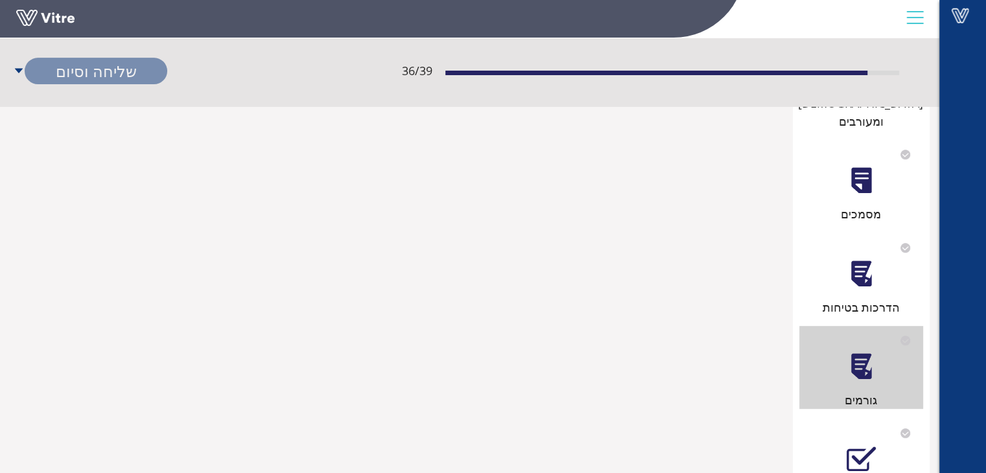
scroll to position [0, 0]
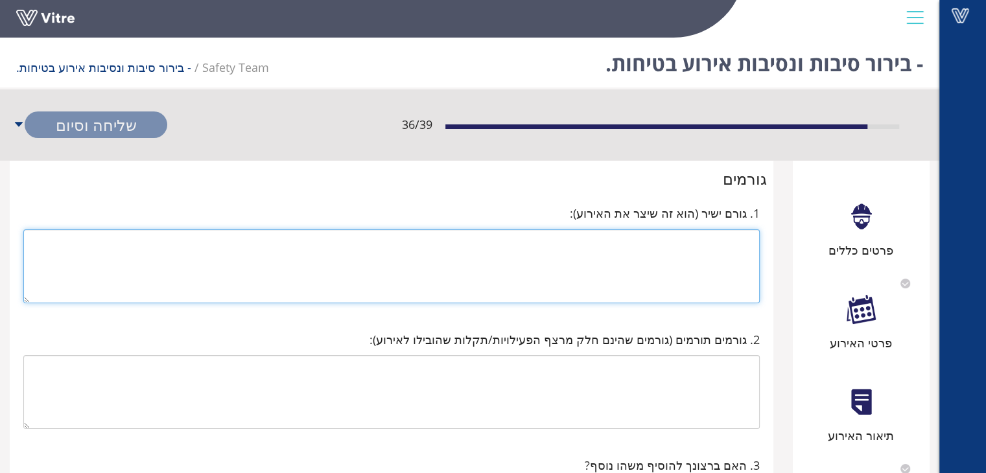
click at [739, 246] on textarea at bounding box center [391, 266] width 736 height 74
type textarea "משטח דריכה בעמדת הסודה קאוסטית"
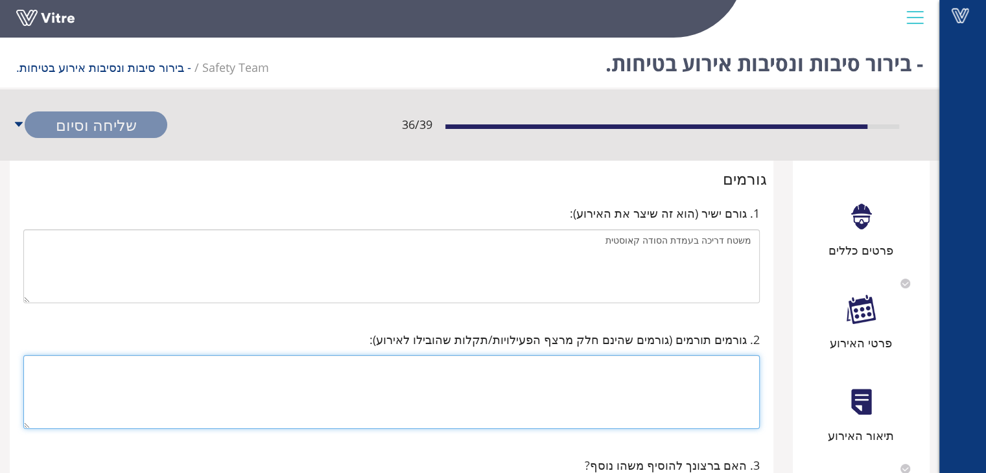
click at [704, 361] on textarea at bounding box center [391, 392] width 736 height 74
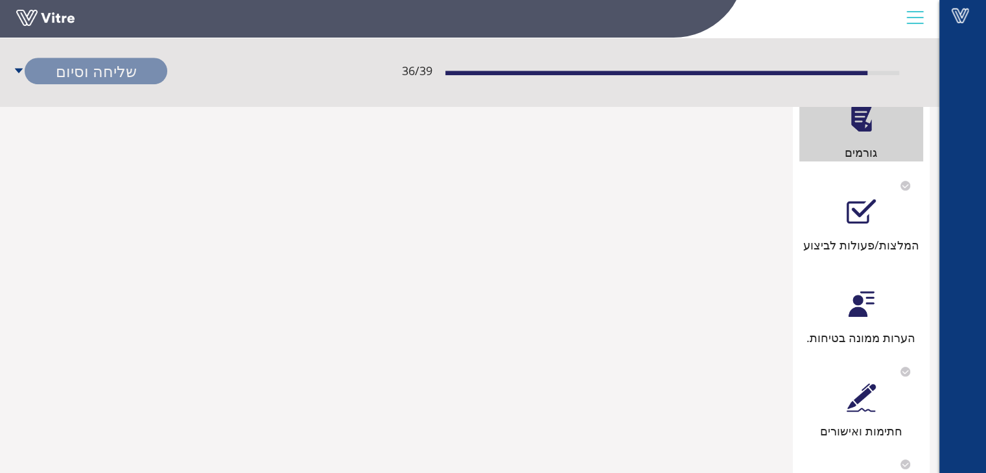
scroll to position [778, 0]
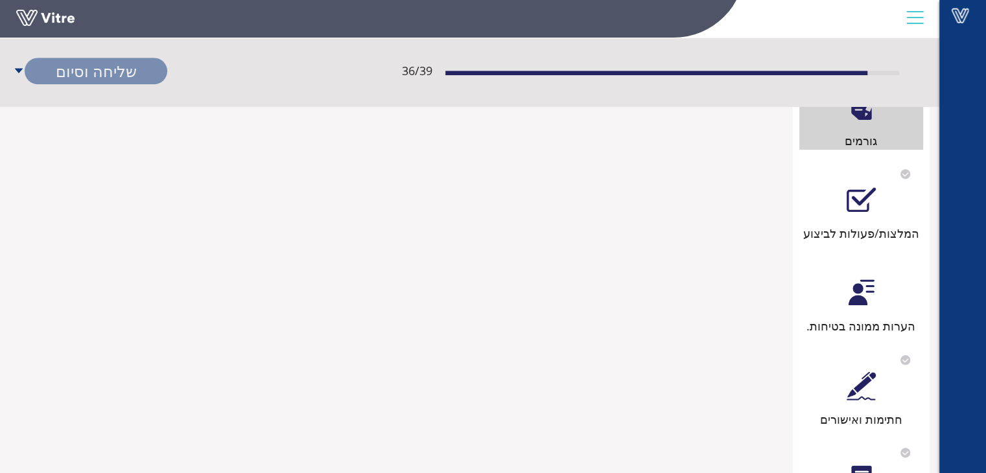
type textarea "חוסר עירנות עובד"
click at [861, 224] on div "המלצות/פעולות לביצוע" at bounding box center [861, 233] width 124 height 18
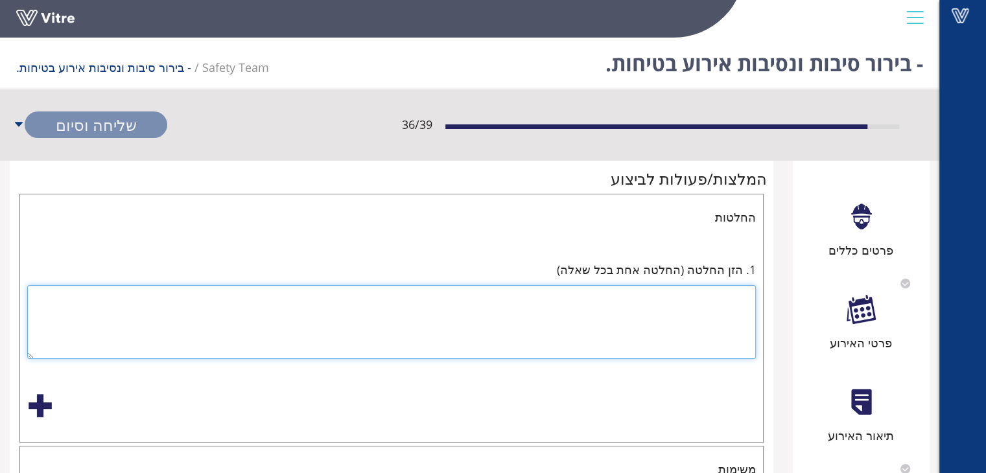
click at [732, 297] on textarea at bounding box center [391, 322] width 728 height 74
drag, startPoint x: 723, startPoint y: 297, endPoint x: 726, endPoint y: 371, distance: 73.9
click at [721, 304] on textarea "לחזק וצופוף" at bounding box center [391, 322] width 728 height 74
click at [681, 303] on textarea "לחזק ולצופוף" at bounding box center [391, 322] width 728 height 74
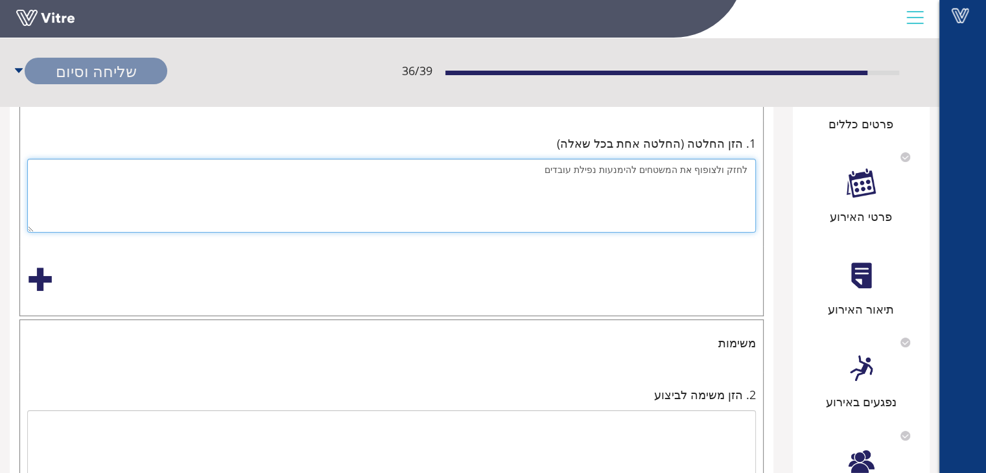
scroll to position [194, 0]
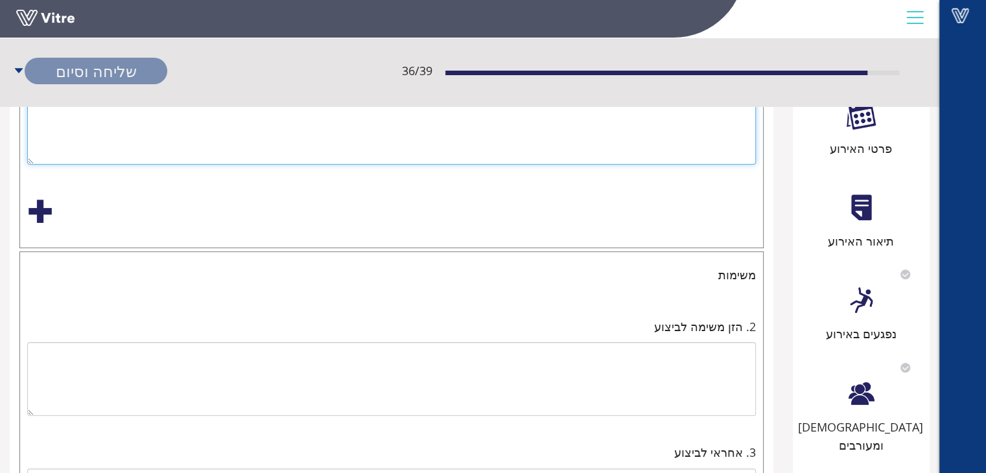
type textarea "לחזק ולצופוף את המשטחים להימנעות נפילת עובדים"
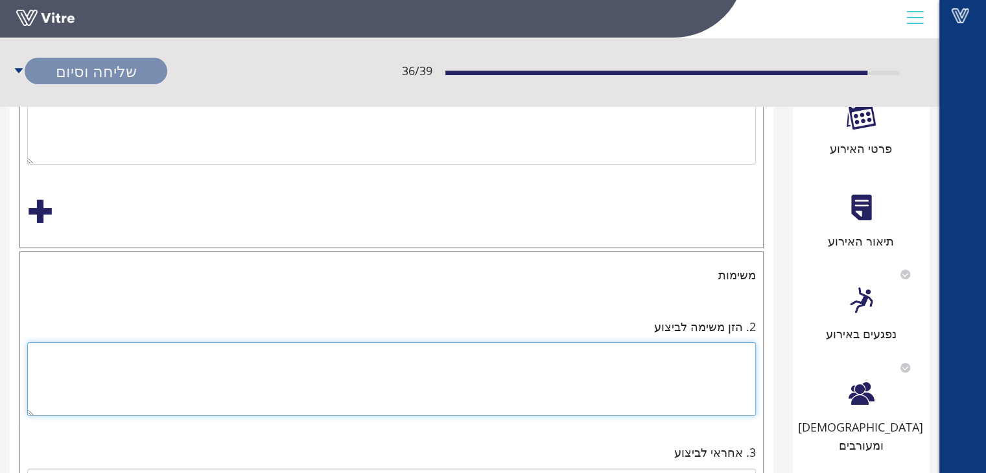
click at [726, 353] on textarea at bounding box center [391, 379] width 728 height 74
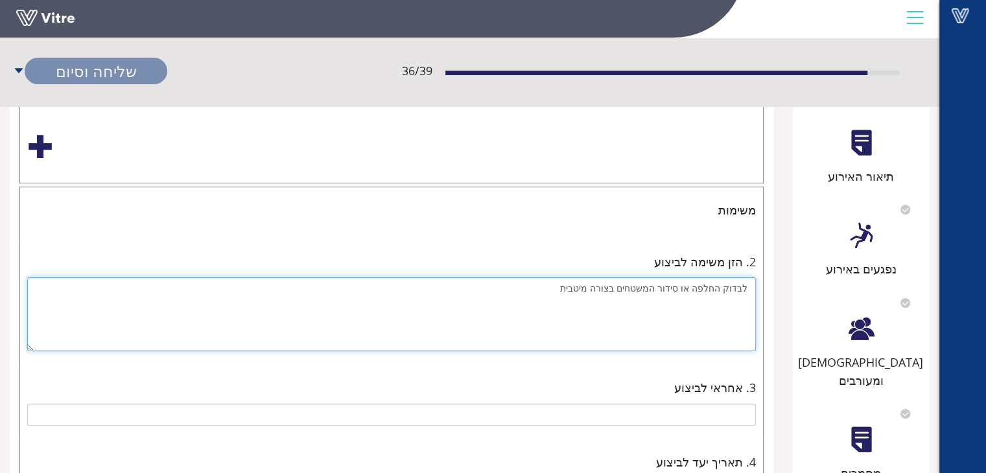
scroll to position [389, 0]
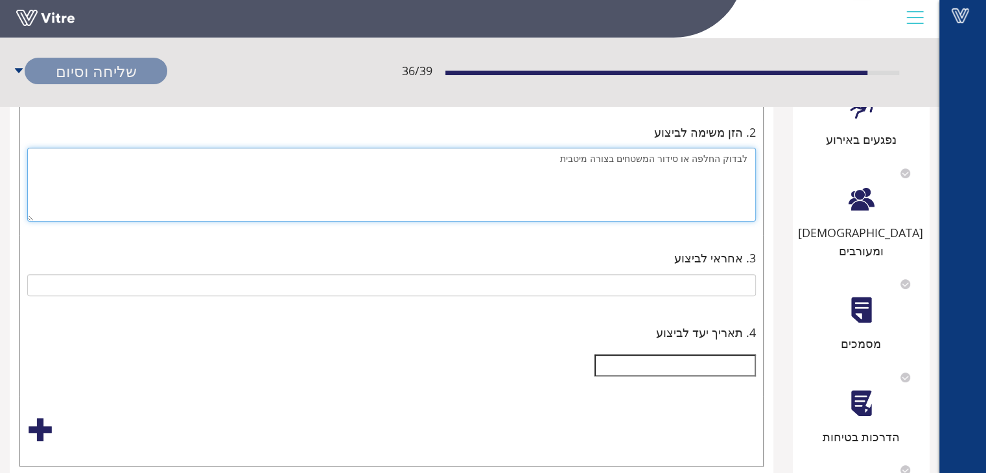
type textarea "לבדוק החלפה או סידור המשטחים בצורה מיטבית"
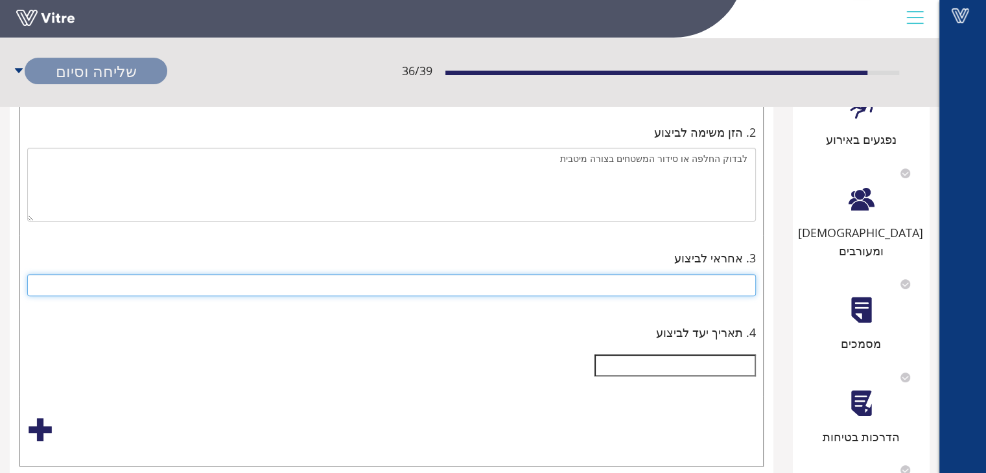
click at [734, 277] on input "text" at bounding box center [391, 285] width 728 height 22
type input "הנהלת המפעל"
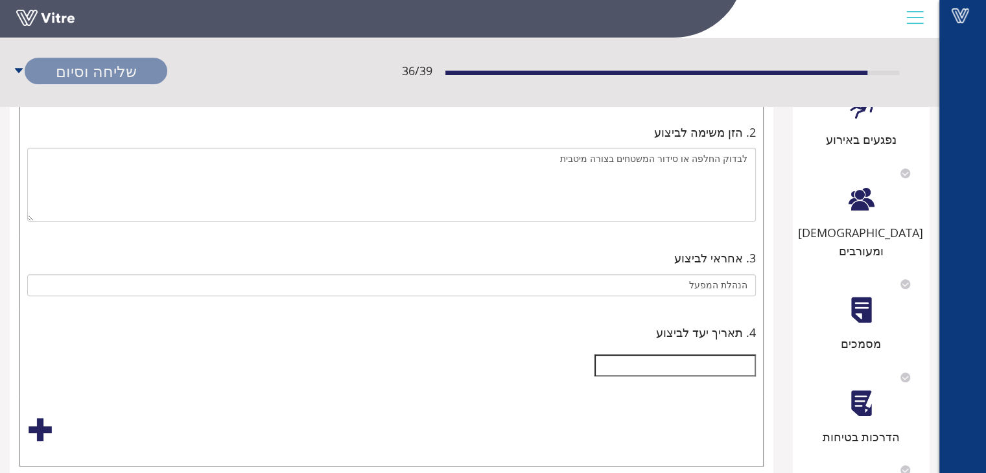
click at [739, 361] on input "text" at bounding box center [674, 365] width 161 height 22
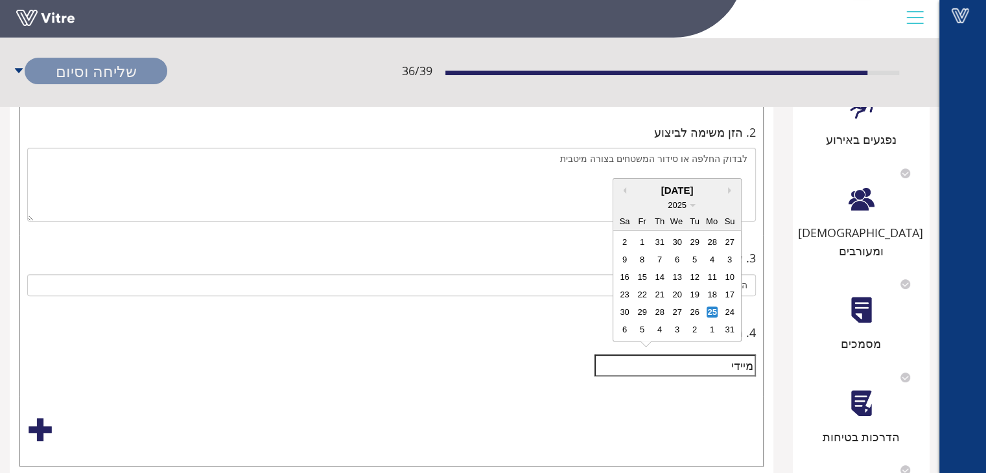
type input "מיידי"
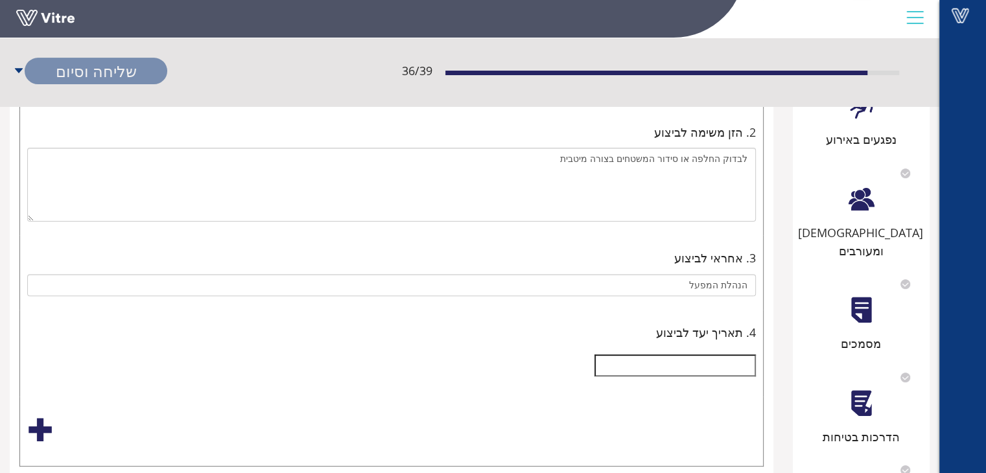
click at [412, 419] on div at bounding box center [391, 430] width 728 height 26
click at [674, 365] on input "text" at bounding box center [674, 365] width 161 height 22
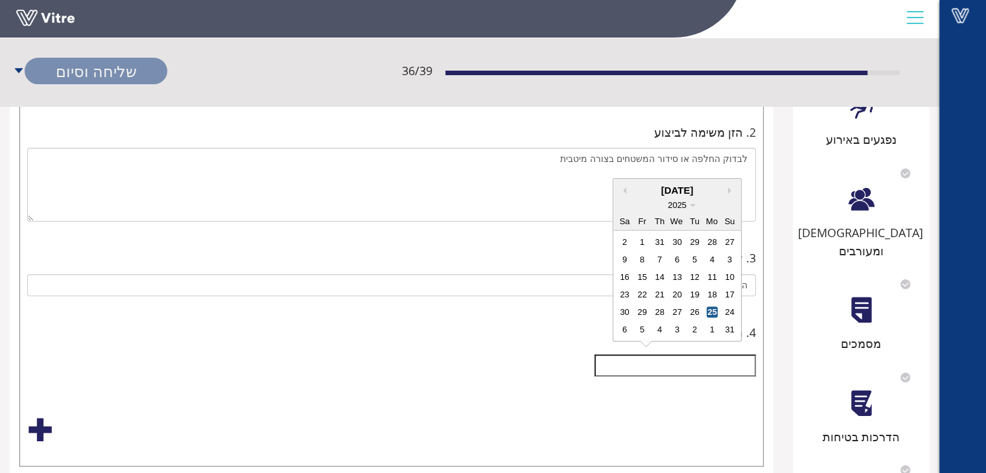
click at [713, 308] on div "25" at bounding box center [711, 312] width 11 height 11
type input "25/08/2025"
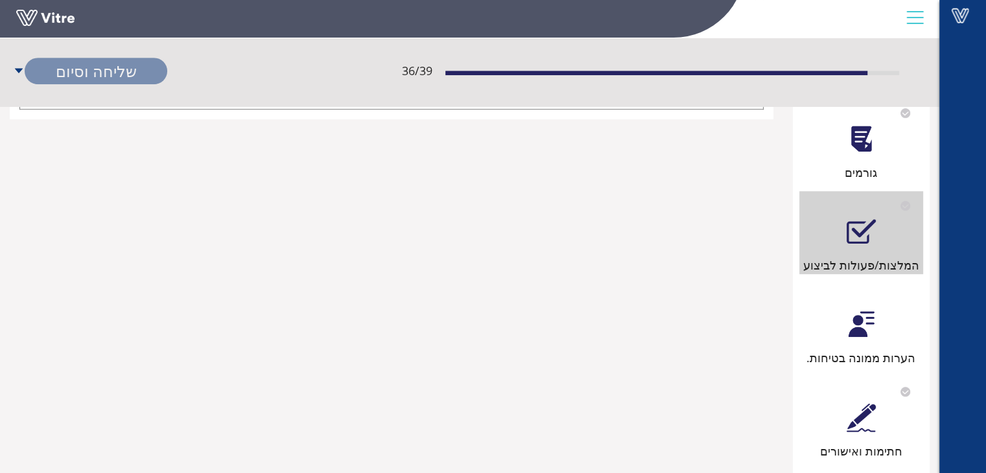
scroll to position [778, 0]
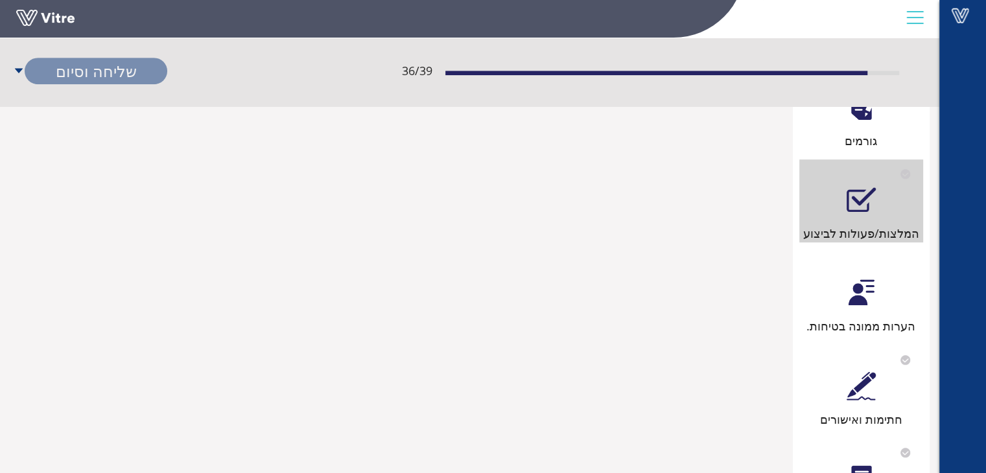
drag, startPoint x: 880, startPoint y: 277, endPoint x: 868, endPoint y: 280, distance: 12.6
click at [875, 277] on div "הערות ממונה בטיחות." at bounding box center [861, 293] width 124 height 83
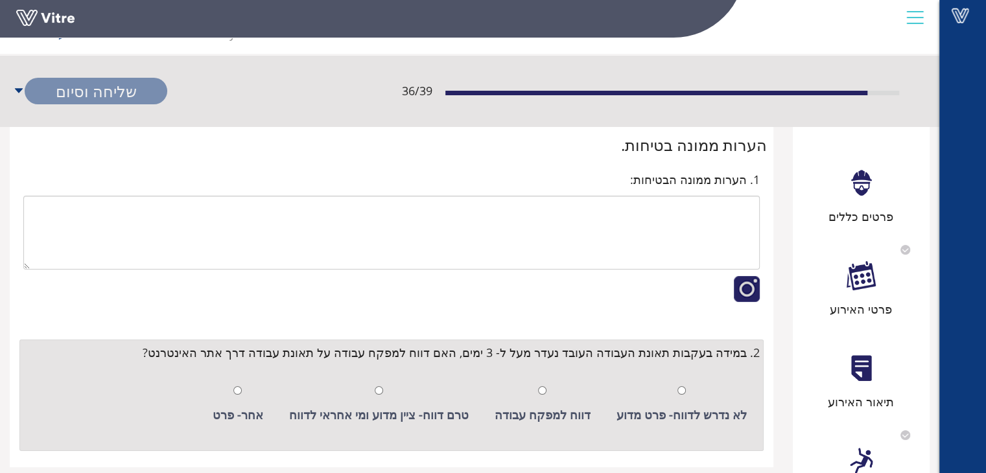
scroll to position [65, 0]
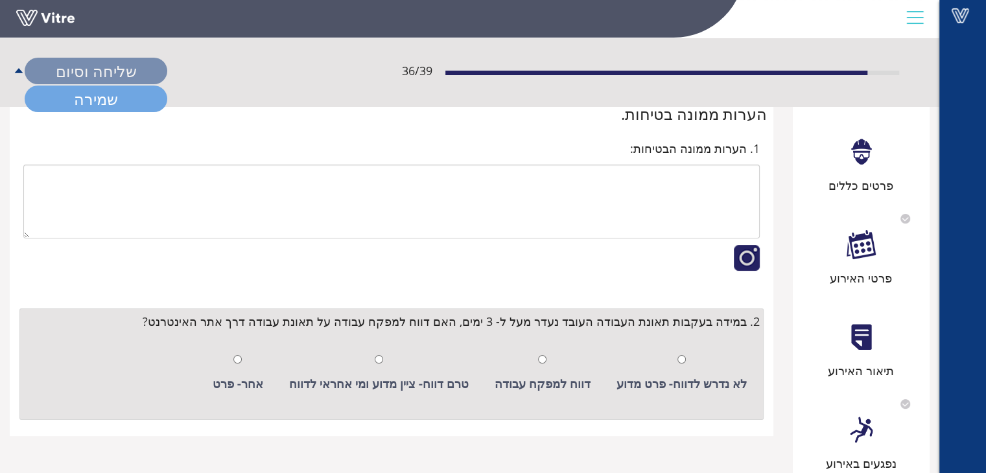
click at [101, 99] on link "שמירה" at bounding box center [96, 99] width 143 height 27
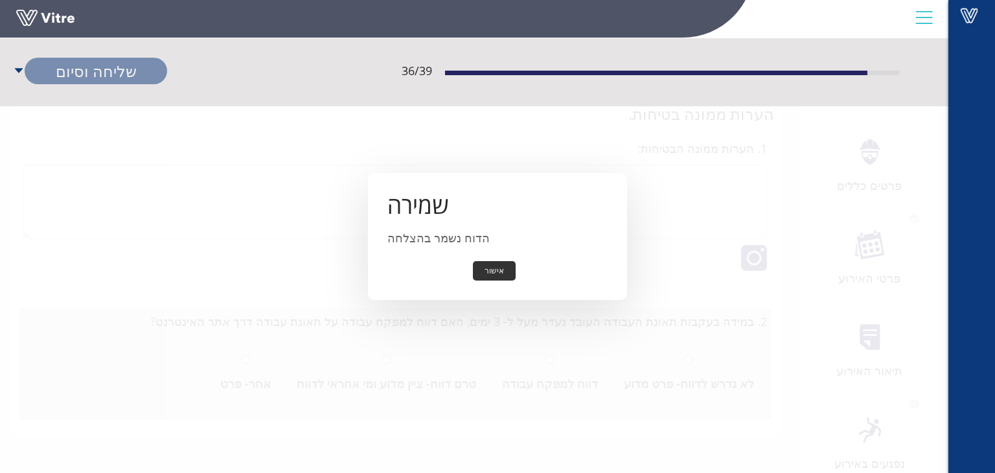
click at [497, 269] on button "אישור" at bounding box center [494, 271] width 43 height 20
